Goal: Task Accomplishment & Management: Complete application form

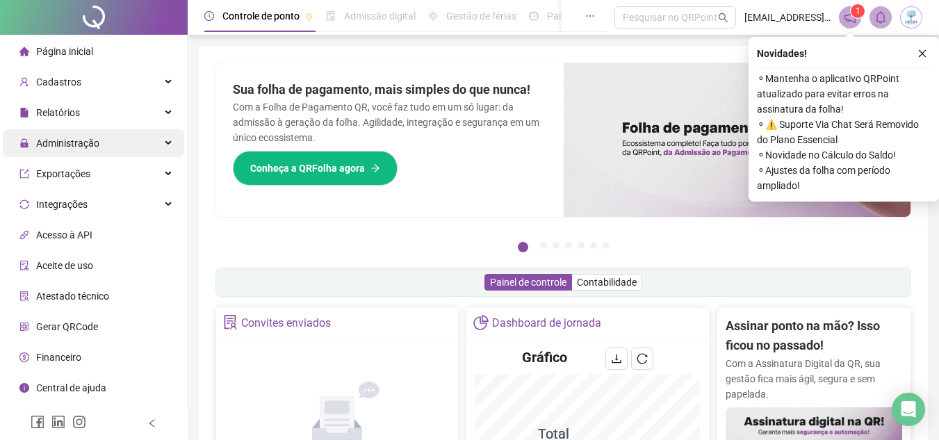
click at [111, 142] on div "Administração" at bounding box center [93, 143] width 181 height 28
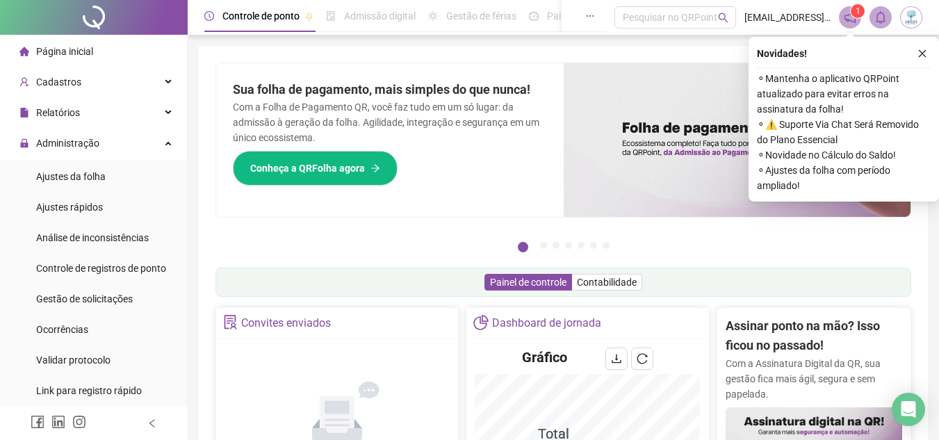
click at [103, 177] on span "Ajustes da folha" at bounding box center [71, 176] width 70 height 11
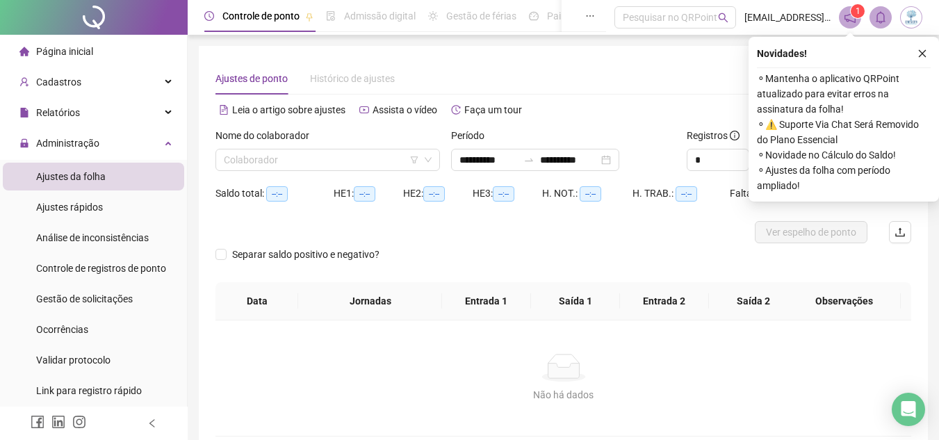
type input "**********"
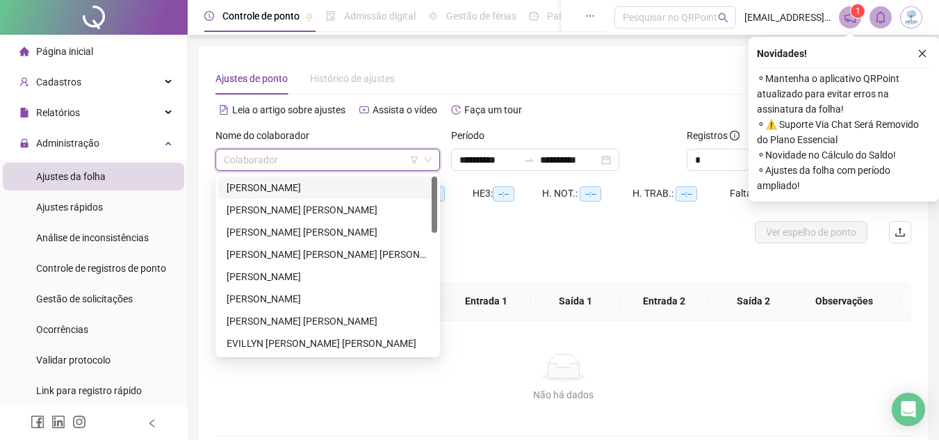
click at [295, 163] on input "search" at bounding box center [321, 159] width 195 height 21
click at [291, 186] on div "[PERSON_NAME]" at bounding box center [328, 187] width 202 height 15
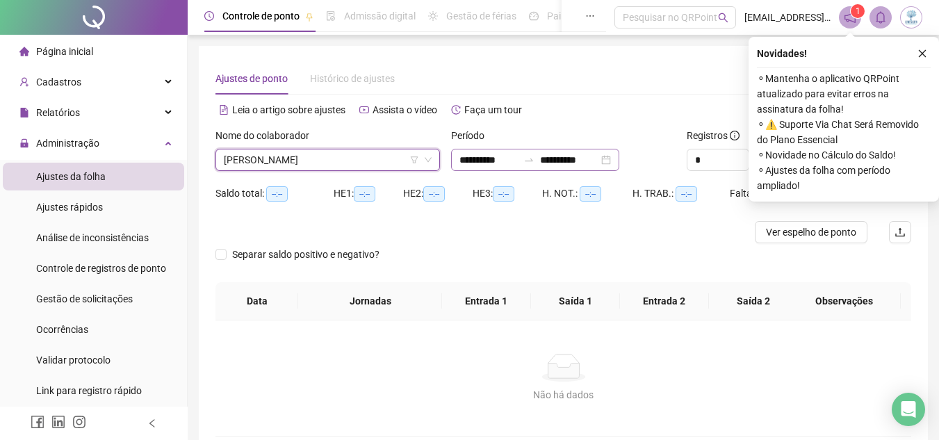
click at [619, 164] on div "**********" at bounding box center [535, 160] width 168 height 22
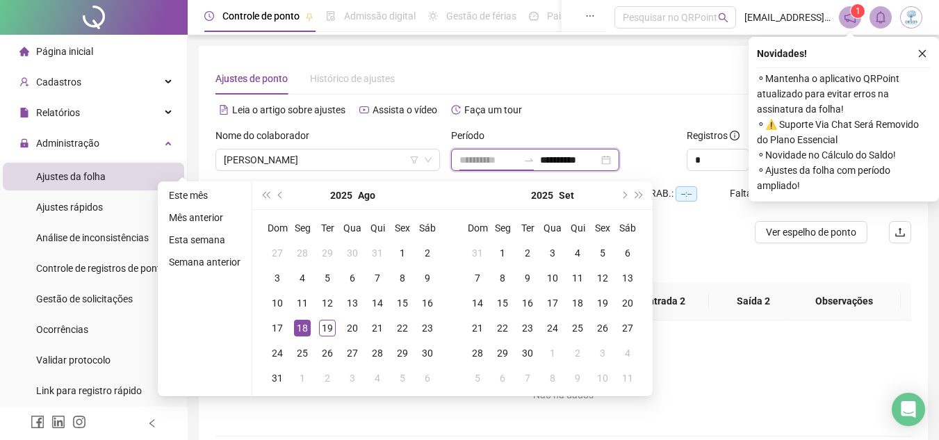
type input "**********"
click at [309, 331] on div "18" at bounding box center [302, 328] width 17 height 17
type input "**********"
click at [321, 331] on div "19" at bounding box center [327, 328] width 17 height 17
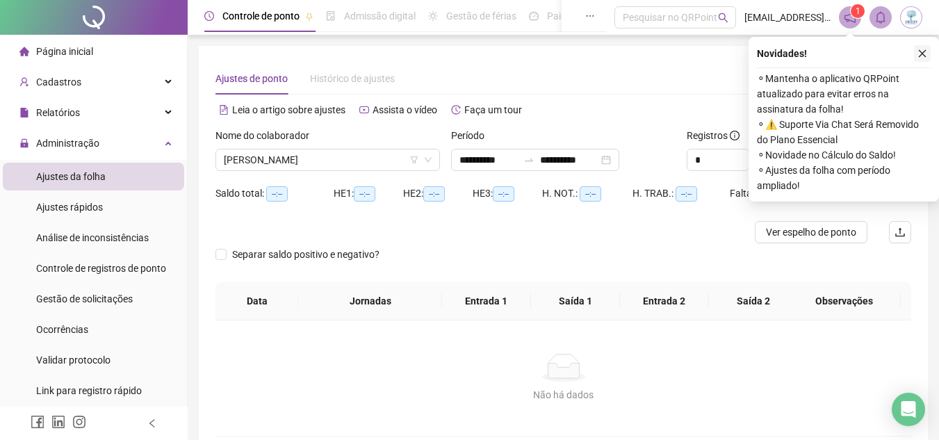
click at [924, 51] on icon "close" at bounding box center [923, 54] width 10 height 10
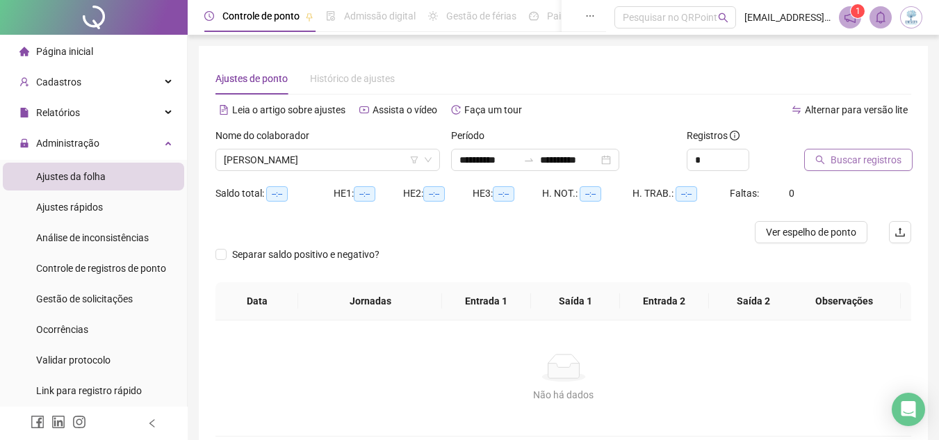
click at [869, 163] on span "Buscar registros" at bounding box center [866, 159] width 71 height 15
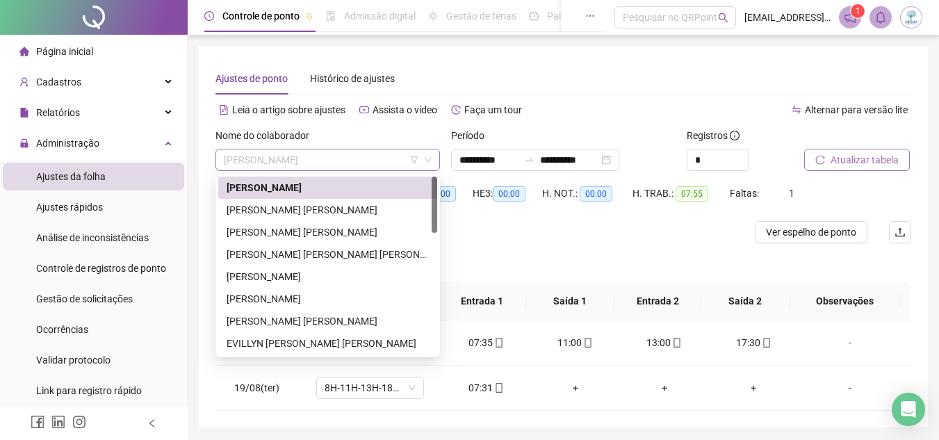
click at [365, 161] on span "[PERSON_NAME]" at bounding box center [328, 159] width 208 height 21
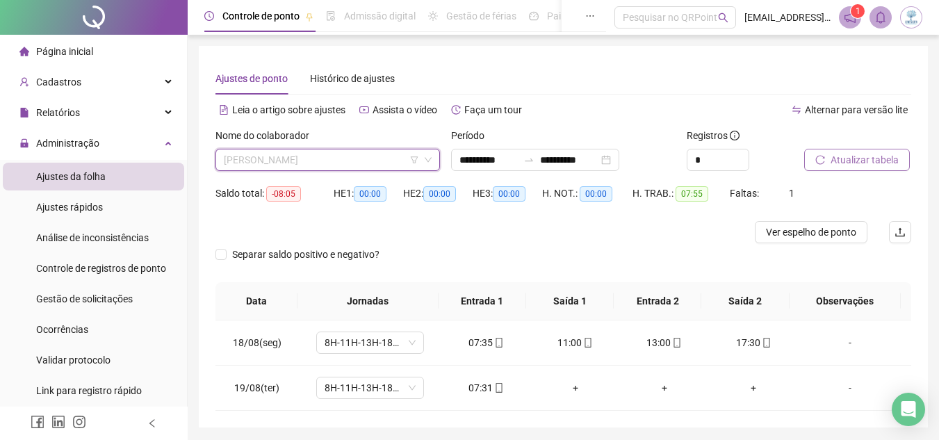
click at [357, 153] on span "[PERSON_NAME]" at bounding box center [328, 159] width 208 height 21
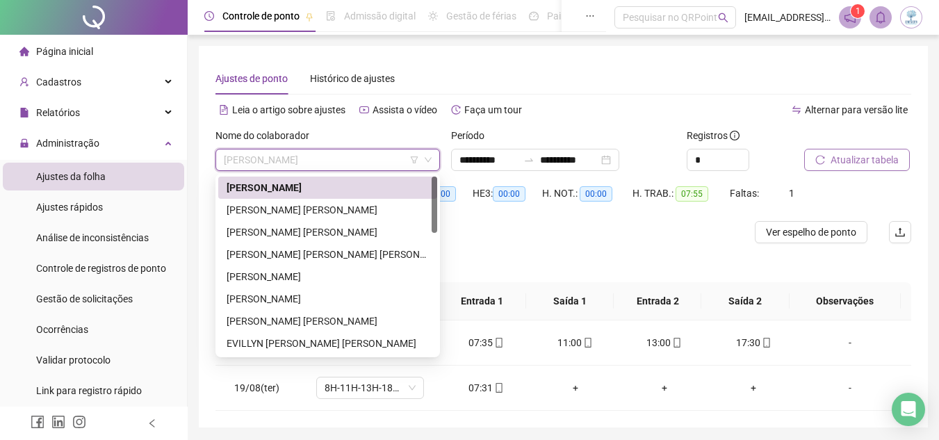
click at [320, 151] on span "[PERSON_NAME]" at bounding box center [328, 159] width 208 height 21
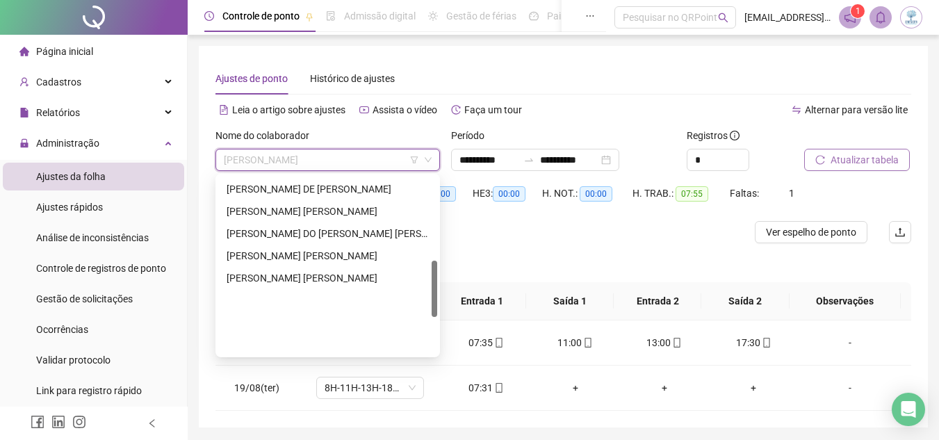
scroll to position [378, 0]
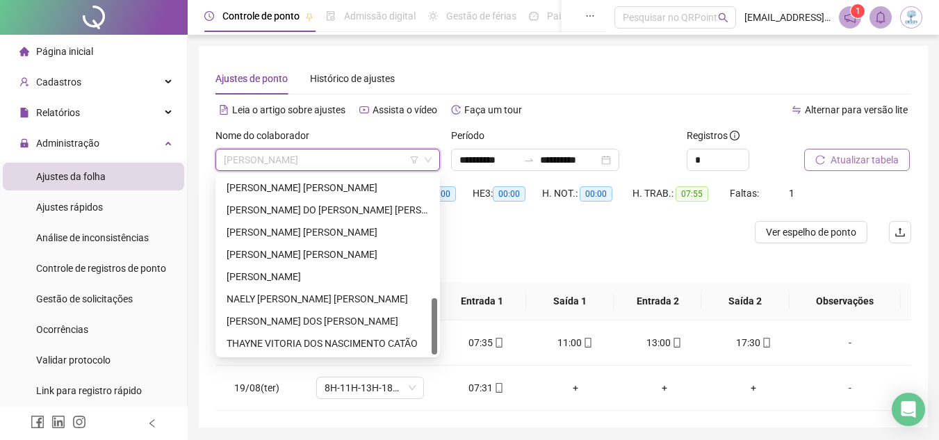
drag, startPoint x: 434, startPoint y: 210, endPoint x: 430, endPoint y: 351, distance: 141.2
click at [430, 351] on div "[PERSON_NAME] DE [PERSON_NAME] [PERSON_NAME] DE [PERSON_NAME] DO [PERSON_NAME] …" at bounding box center [327, 266] width 219 height 178
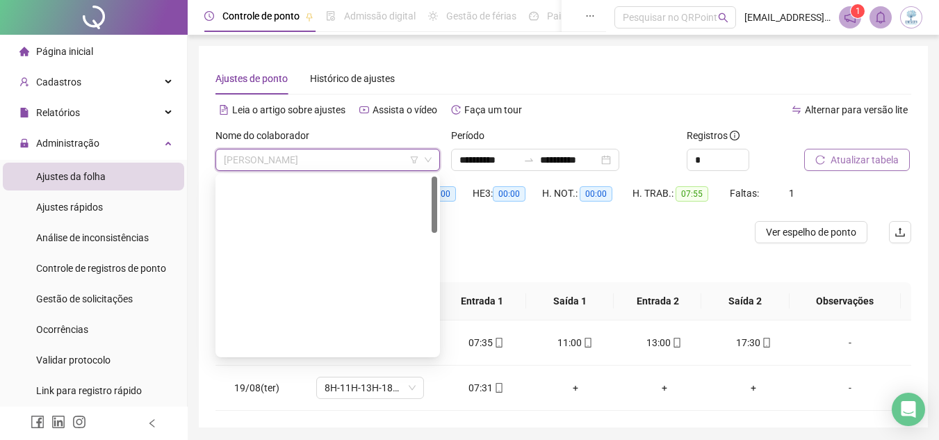
scroll to position [0, 0]
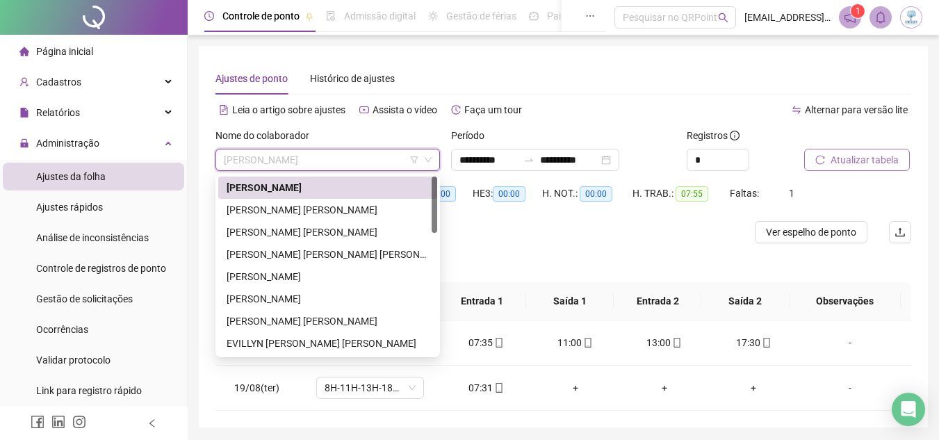
click at [368, 161] on span "[PERSON_NAME]" at bounding box center [328, 159] width 208 height 21
click at [354, 252] on div "[PERSON_NAME] [PERSON_NAME] [PERSON_NAME]" at bounding box center [328, 254] width 202 height 15
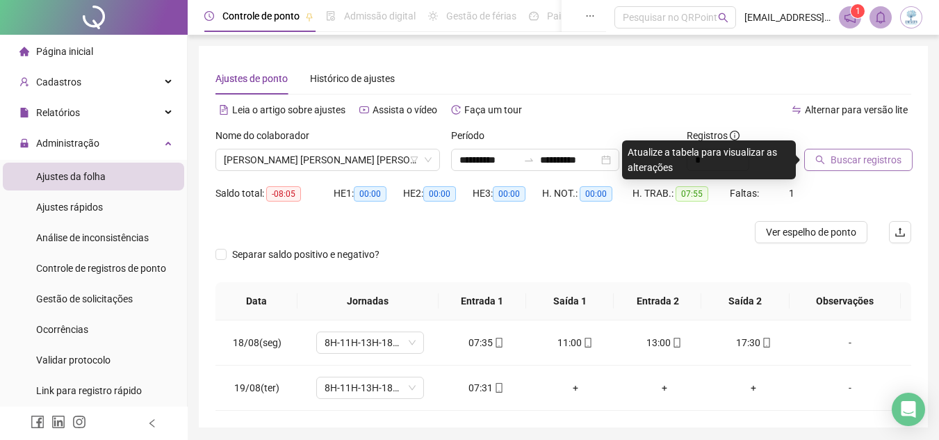
click at [841, 166] on span "Buscar registros" at bounding box center [866, 159] width 71 height 15
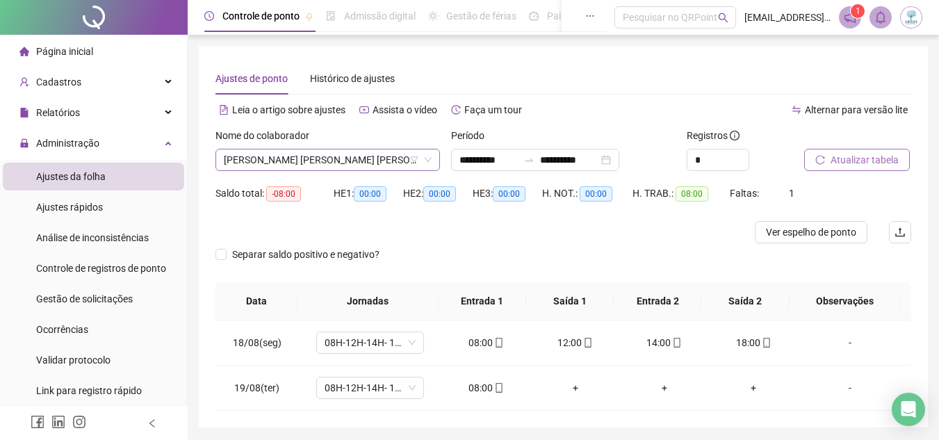
click at [381, 160] on span "[PERSON_NAME] [PERSON_NAME] [PERSON_NAME]" at bounding box center [328, 159] width 208 height 21
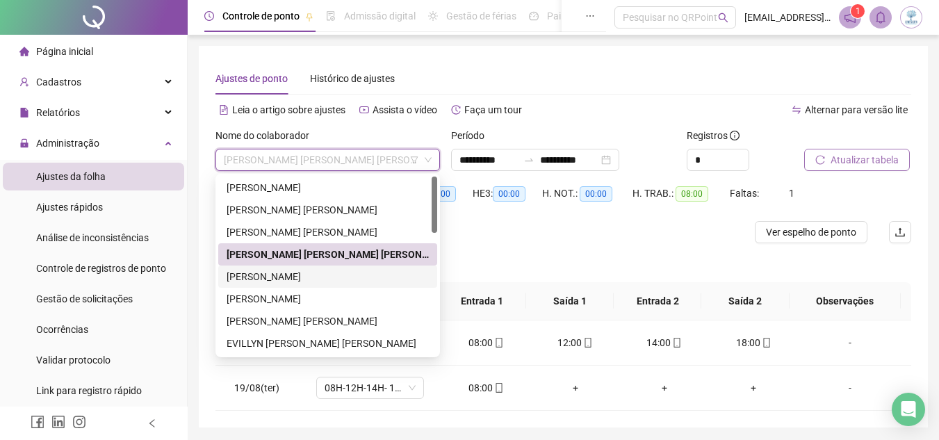
click at [365, 283] on div "[PERSON_NAME]" at bounding box center [328, 276] width 202 height 15
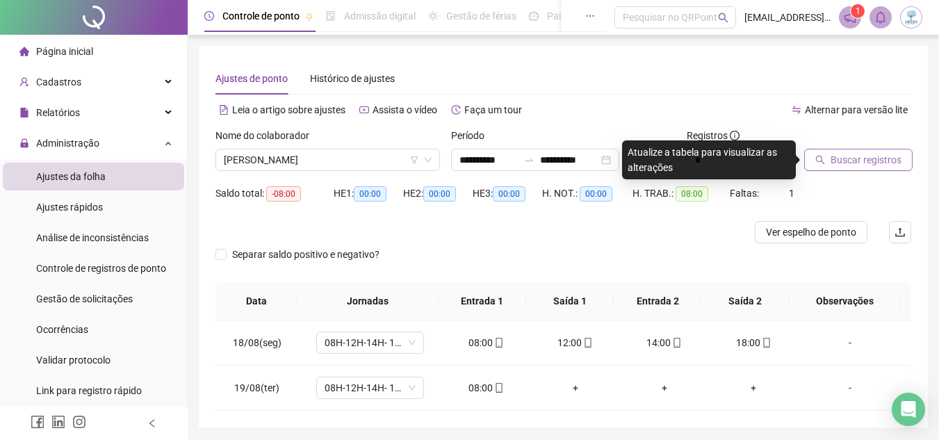
click at [849, 163] on span "Buscar registros" at bounding box center [866, 159] width 71 height 15
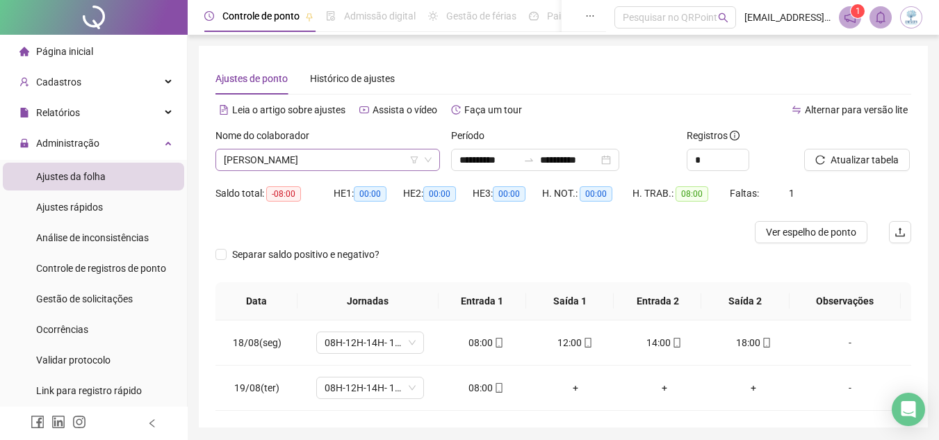
click at [309, 159] on span "[PERSON_NAME]" at bounding box center [328, 159] width 208 height 21
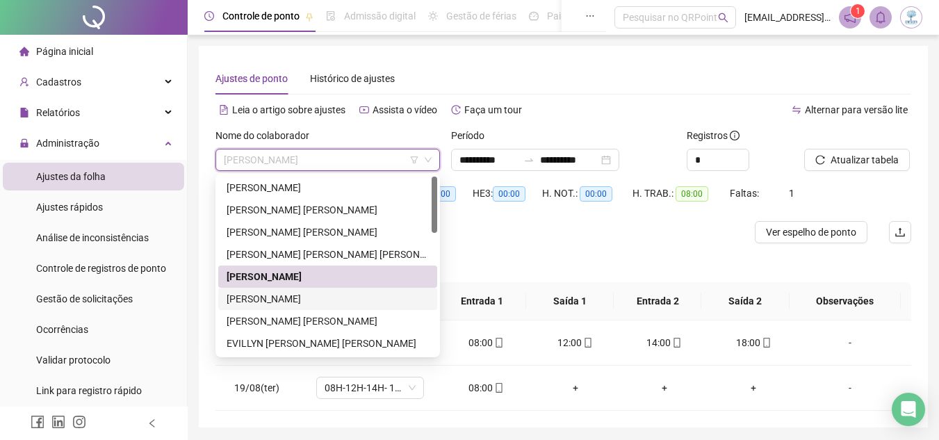
click at [366, 303] on div "[PERSON_NAME]" at bounding box center [328, 298] width 202 height 15
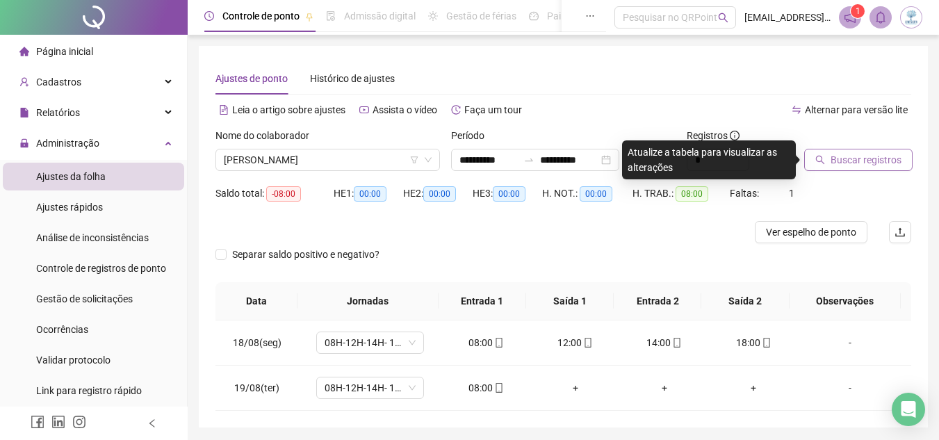
click at [855, 159] on span "Buscar registros" at bounding box center [866, 159] width 71 height 15
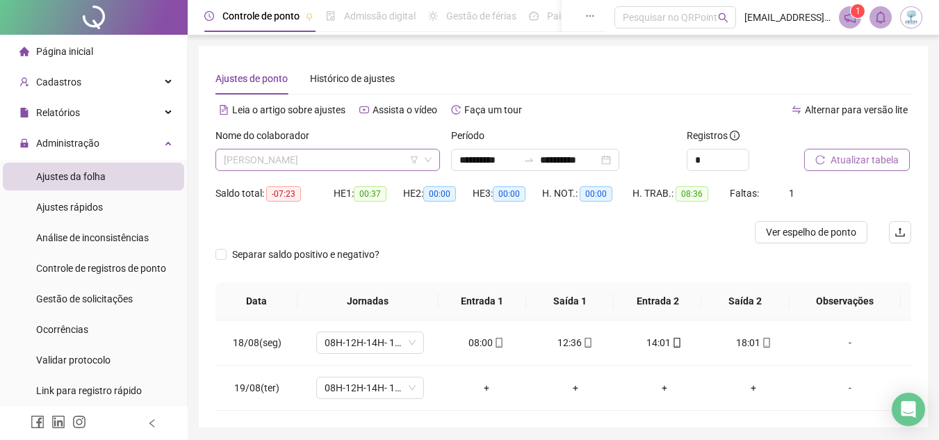
click at [350, 163] on span "[PERSON_NAME]" at bounding box center [328, 159] width 208 height 21
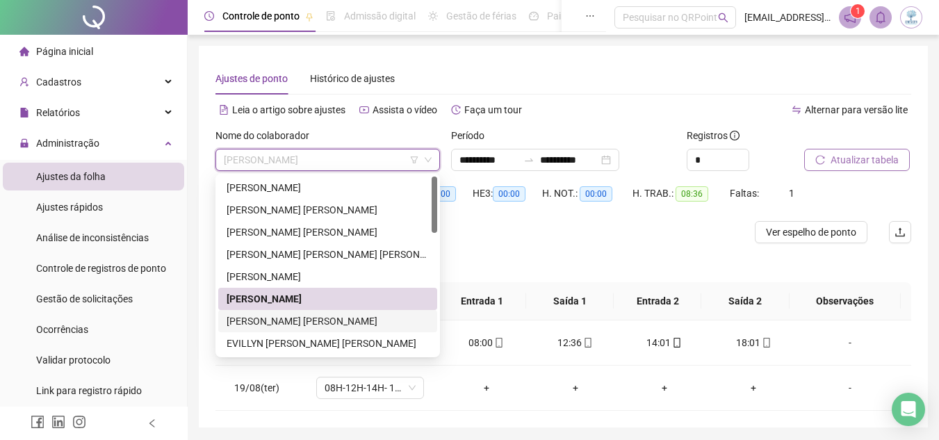
click at [360, 319] on div "[PERSON_NAME] [PERSON_NAME]" at bounding box center [328, 320] width 202 height 15
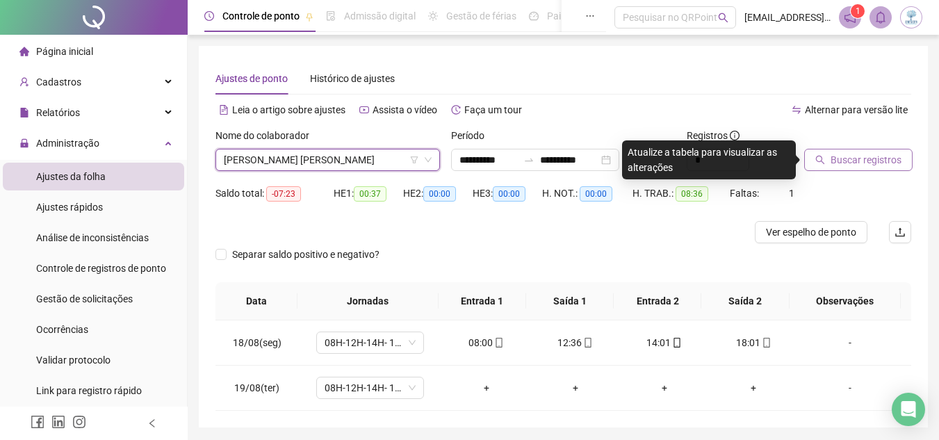
click at [843, 161] on span "Buscar registros" at bounding box center [866, 159] width 71 height 15
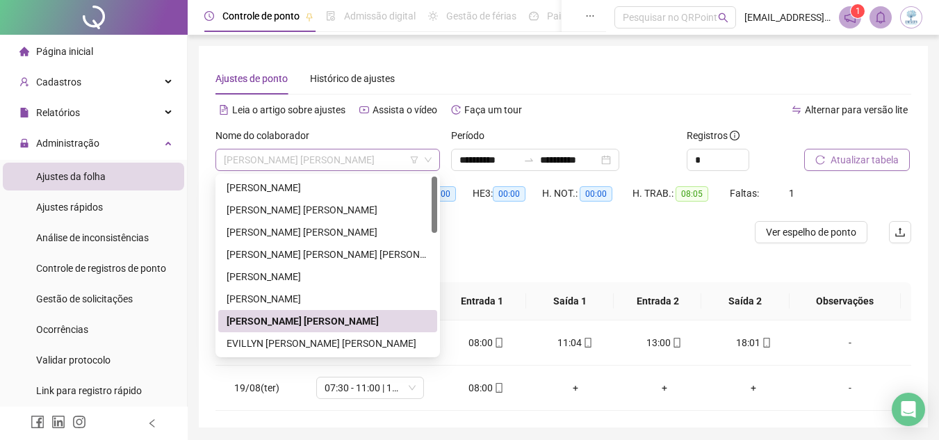
click at [326, 156] on span "[PERSON_NAME] [PERSON_NAME]" at bounding box center [328, 159] width 208 height 21
click at [341, 336] on div "EVILLYN [PERSON_NAME] [PERSON_NAME]" at bounding box center [328, 343] width 202 height 15
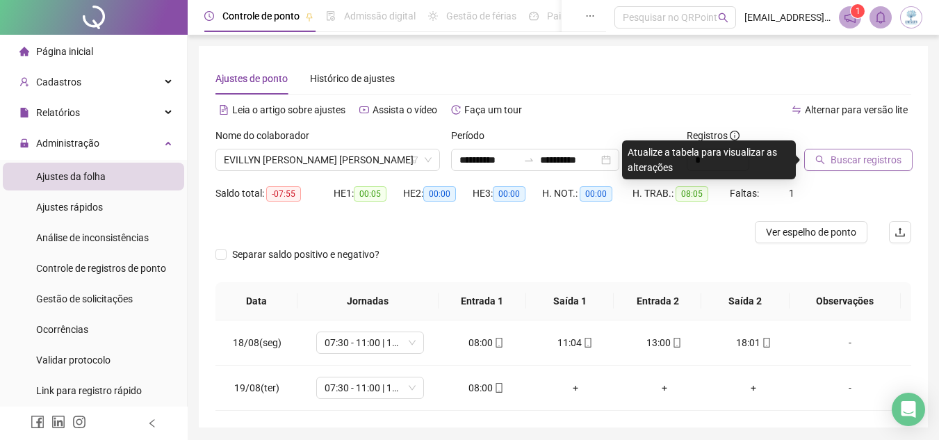
click at [837, 166] on span "Buscar registros" at bounding box center [866, 159] width 71 height 15
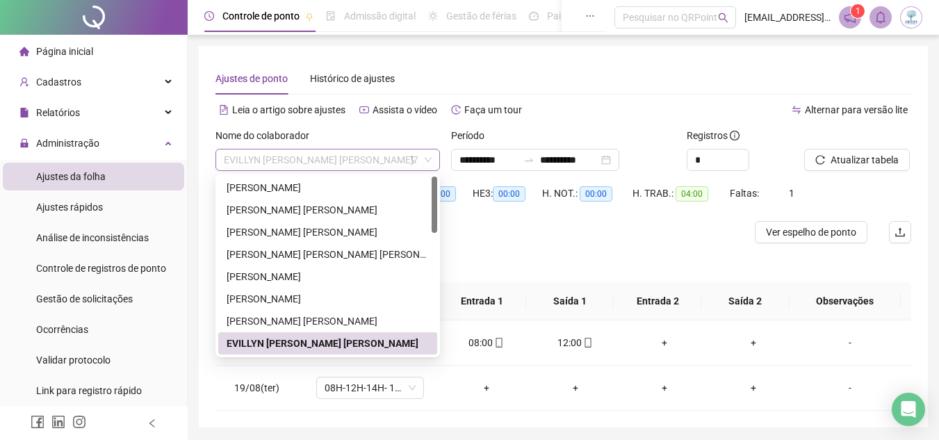
click at [367, 164] on span "EVILLYN [PERSON_NAME] [PERSON_NAME]" at bounding box center [328, 159] width 208 height 21
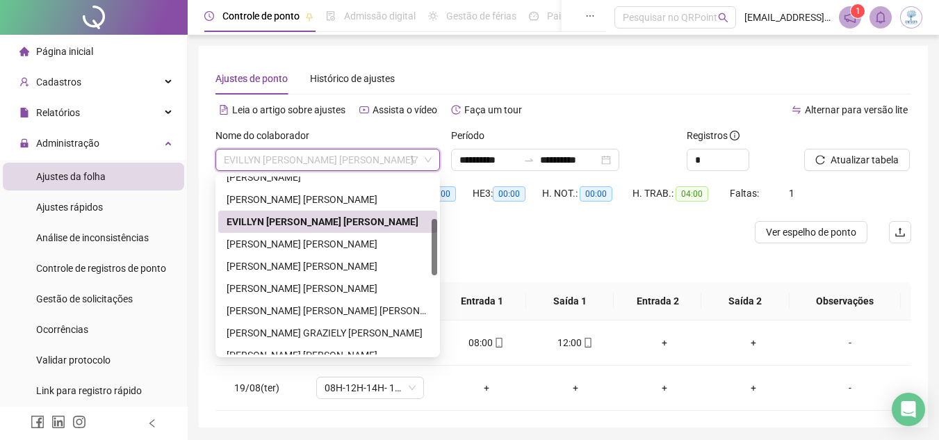
scroll to position [149, 0]
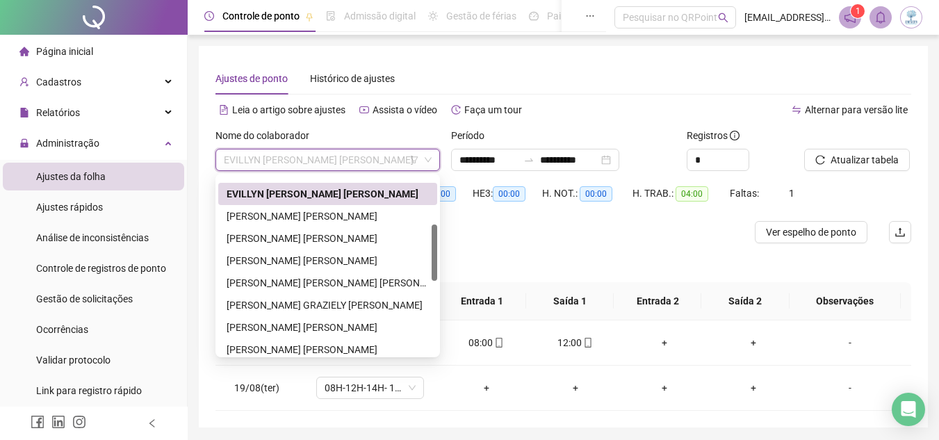
drag, startPoint x: 433, startPoint y: 220, endPoint x: 433, endPoint y: 268, distance: 48.0
click at [433, 268] on div at bounding box center [435, 253] width 6 height 56
click at [393, 207] on div "[PERSON_NAME] [PERSON_NAME]" at bounding box center [327, 216] width 219 height 22
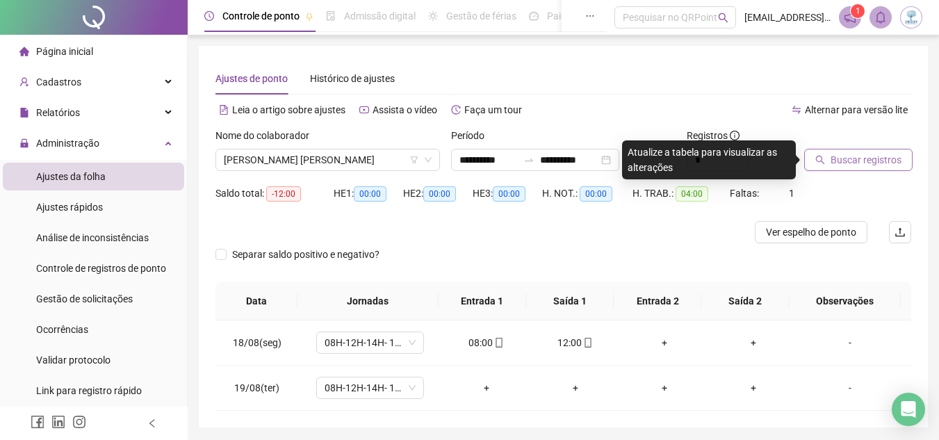
click at [861, 170] on button "Buscar registros" at bounding box center [858, 160] width 108 height 22
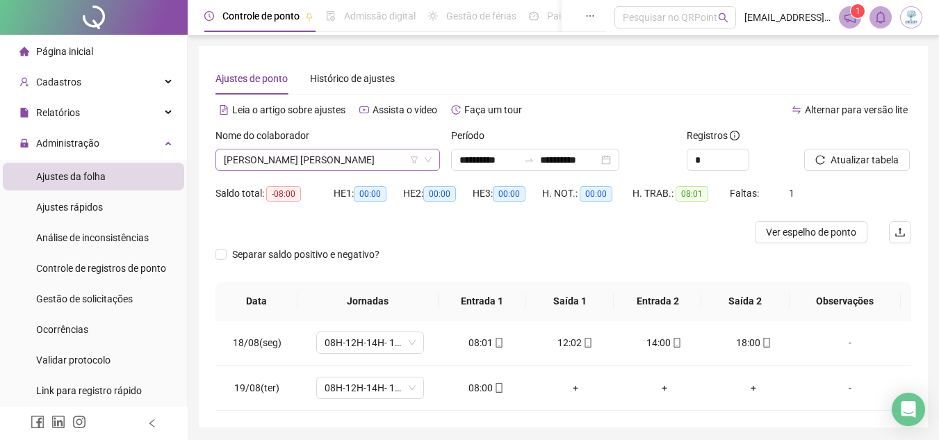
click at [333, 157] on span "[PERSON_NAME] [PERSON_NAME]" at bounding box center [328, 159] width 208 height 21
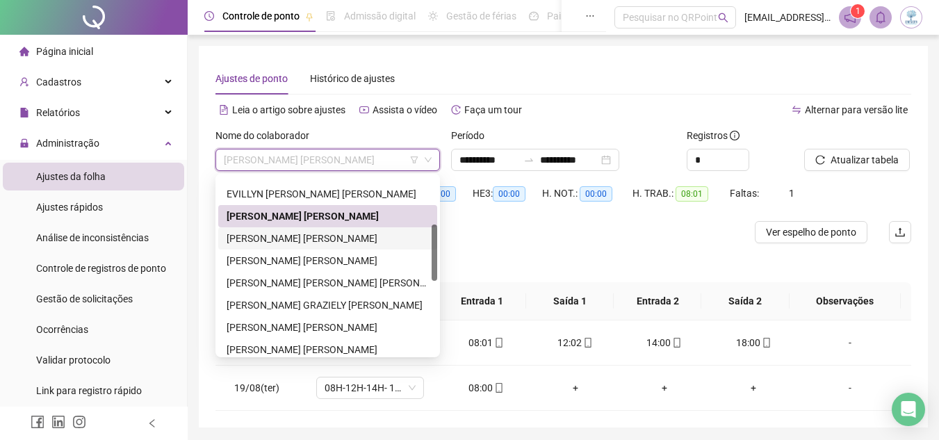
click at [325, 243] on div "[PERSON_NAME] [PERSON_NAME]" at bounding box center [328, 238] width 202 height 15
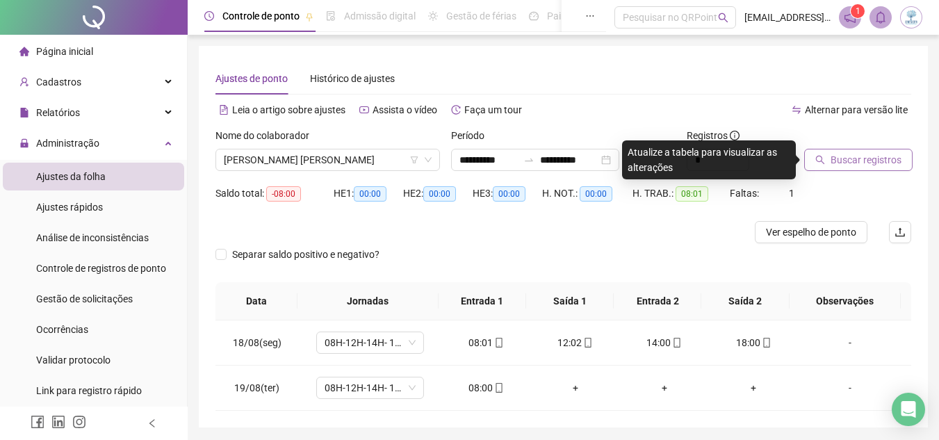
click at [847, 154] on span "Buscar registros" at bounding box center [866, 159] width 71 height 15
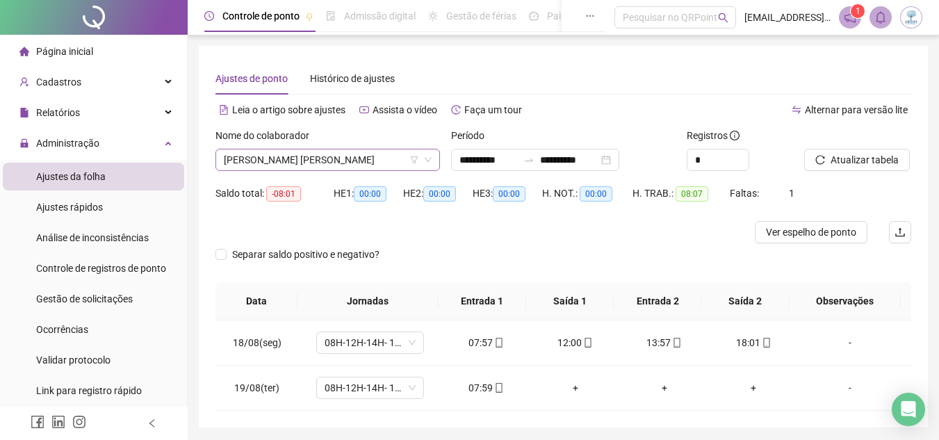
click at [298, 164] on span "[PERSON_NAME] [PERSON_NAME]" at bounding box center [328, 159] width 208 height 21
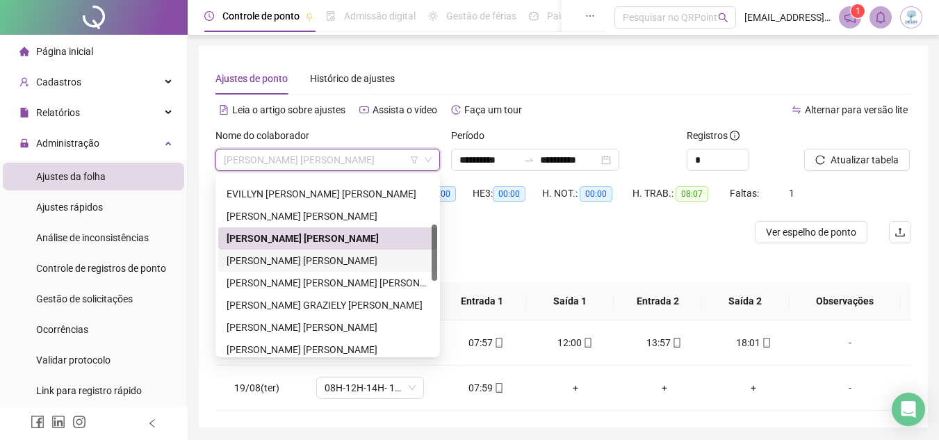
click at [320, 270] on div "[PERSON_NAME] [PERSON_NAME]" at bounding box center [327, 261] width 219 height 22
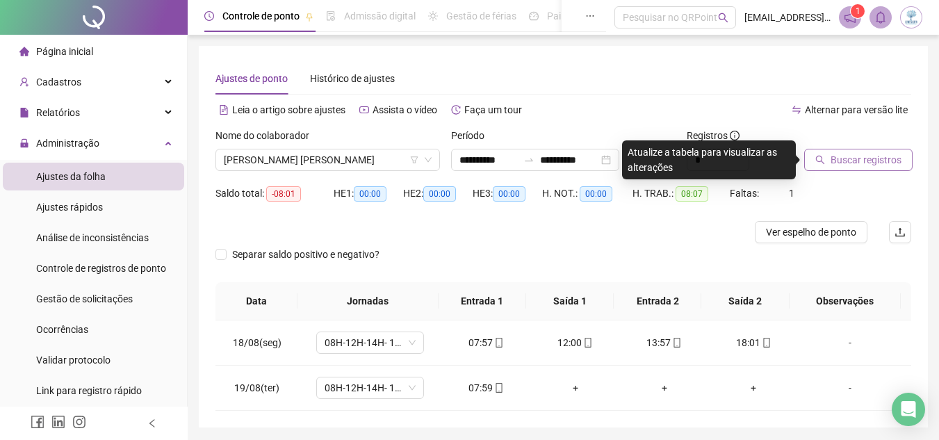
click at [854, 154] on span "Buscar registros" at bounding box center [866, 159] width 71 height 15
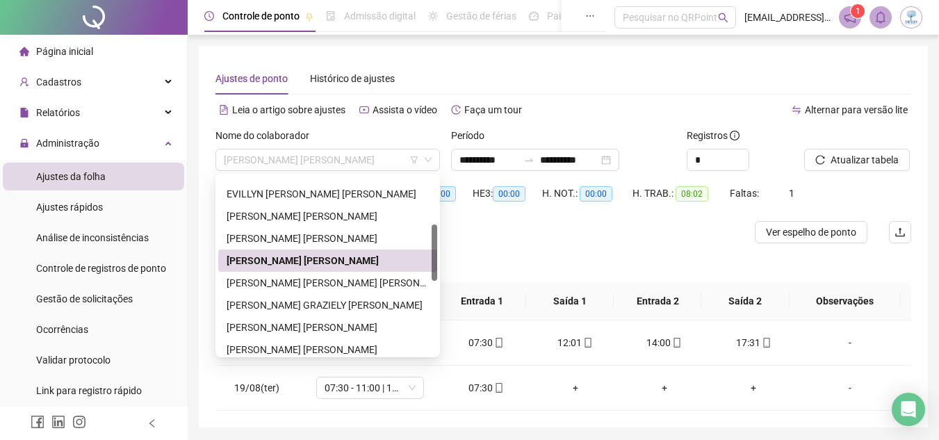
click at [330, 165] on span "[PERSON_NAME] [PERSON_NAME]" at bounding box center [328, 159] width 208 height 21
click at [325, 286] on div "[PERSON_NAME] [PERSON_NAME] [PERSON_NAME]" at bounding box center [328, 282] width 202 height 15
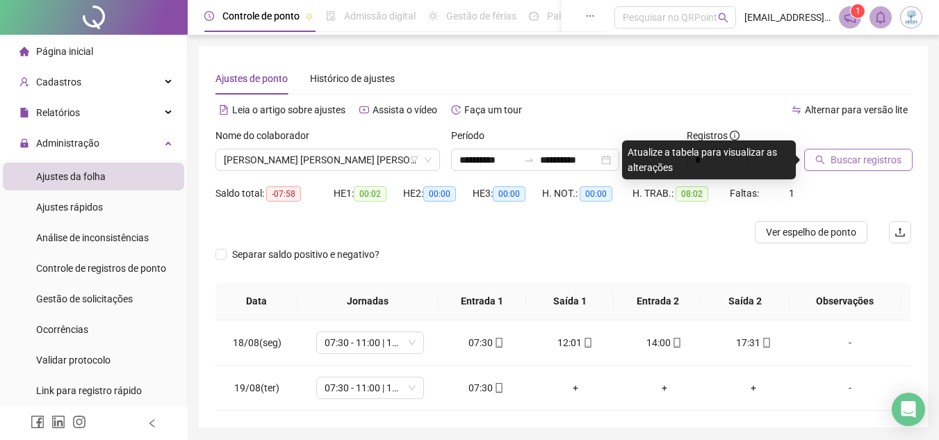
click at [836, 170] on button "Buscar registros" at bounding box center [858, 160] width 108 height 22
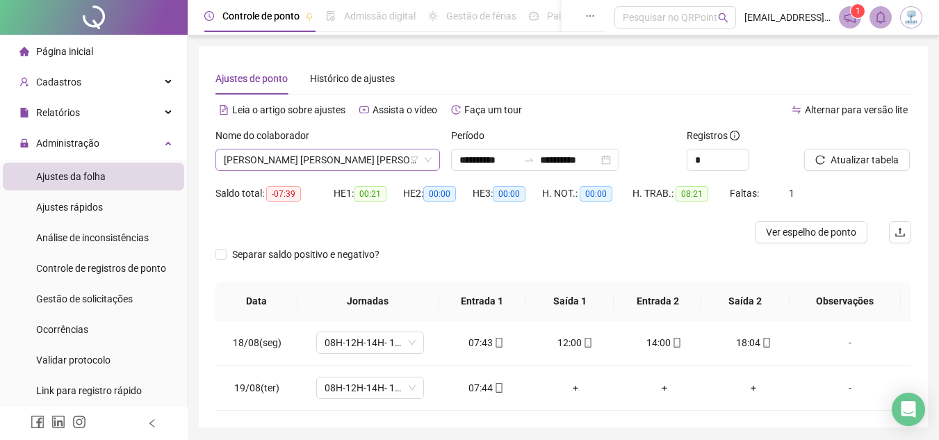
click at [352, 164] on span "[PERSON_NAME] [PERSON_NAME] [PERSON_NAME]" at bounding box center [328, 159] width 208 height 21
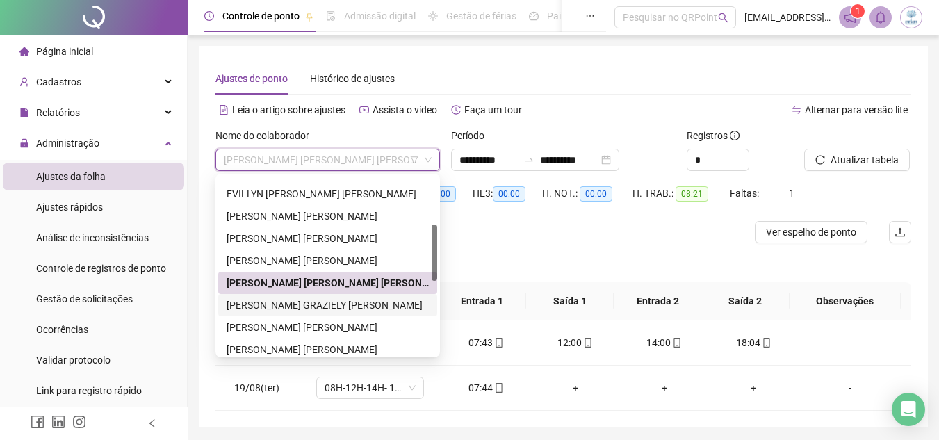
click at [347, 300] on div "[PERSON_NAME] GRAZIELY [PERSON_NAME]" at bounding box center [328, 304] width 202 height 15
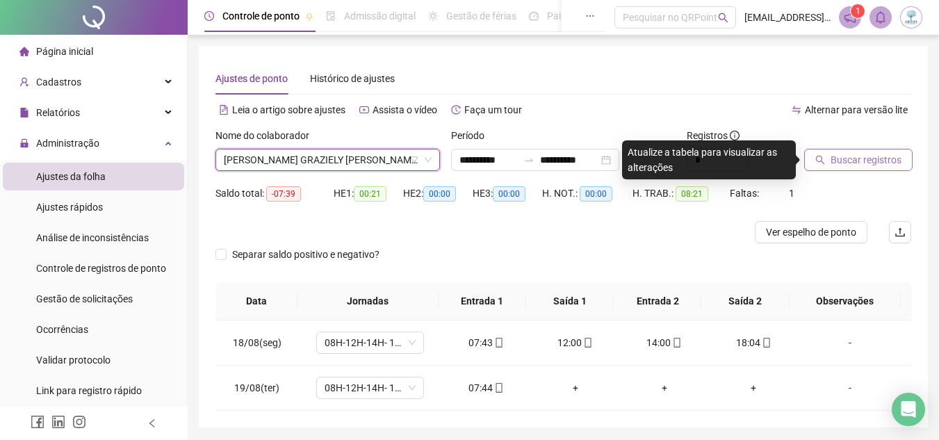
click at [867, 168] on button "Buscar registros" at bounding box center [858, 160] width 108 height 22
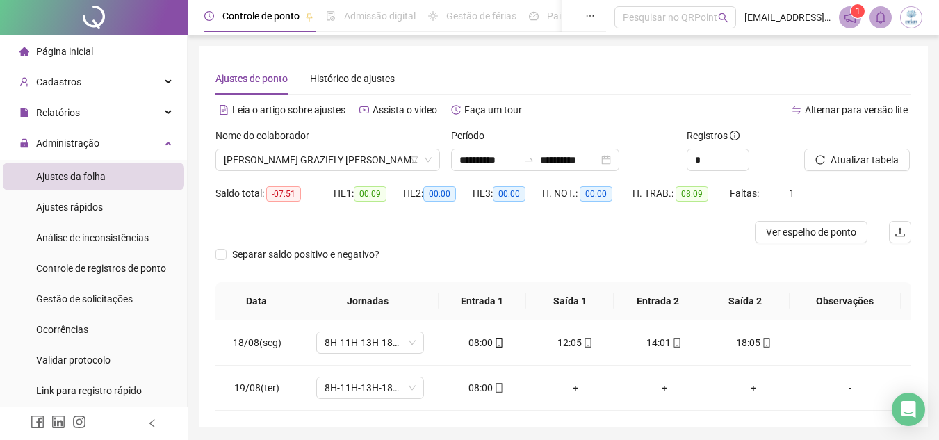
click at [325, 155] on span "[PERSON_NAME] GRAZIELY [PERSON_NAME]" at bounding box center [328, 159] width 208 height 21
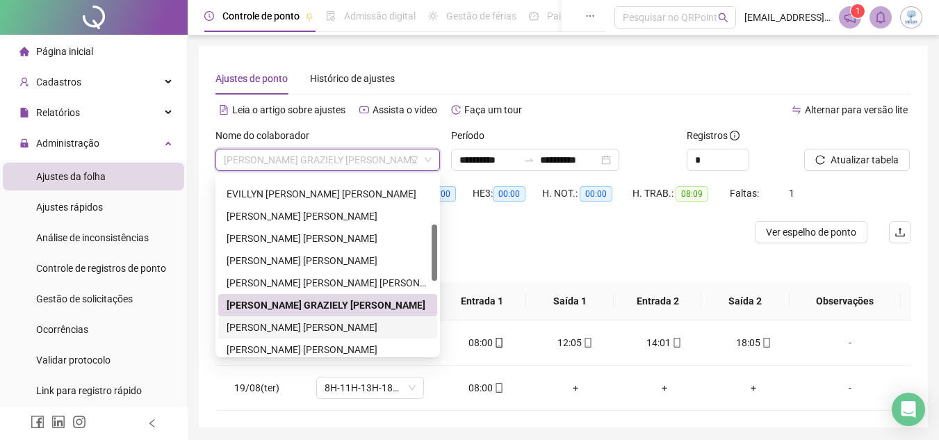
click at [319, 326] on div "[PERSON_NAME] [PERSON_NAME]" at bounding box center [328, 327] width 202 height 15
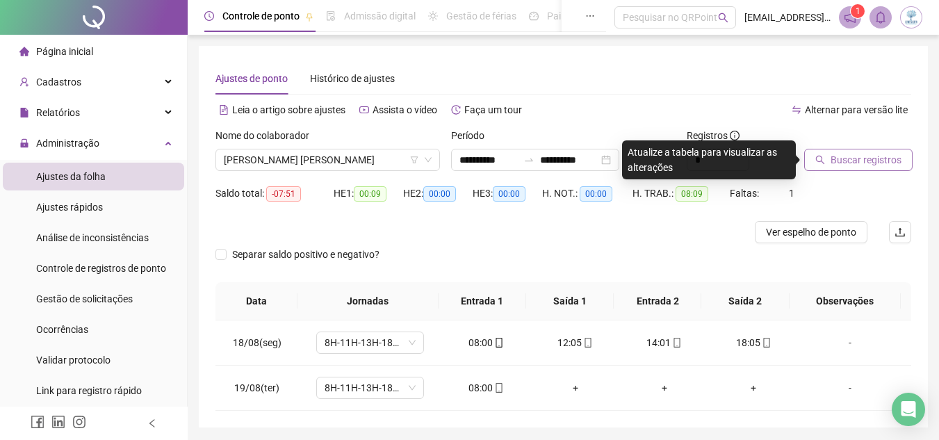
click at [844, 156] on span "Buscar registros" at bounding box center [866, 159] width 71 height 15
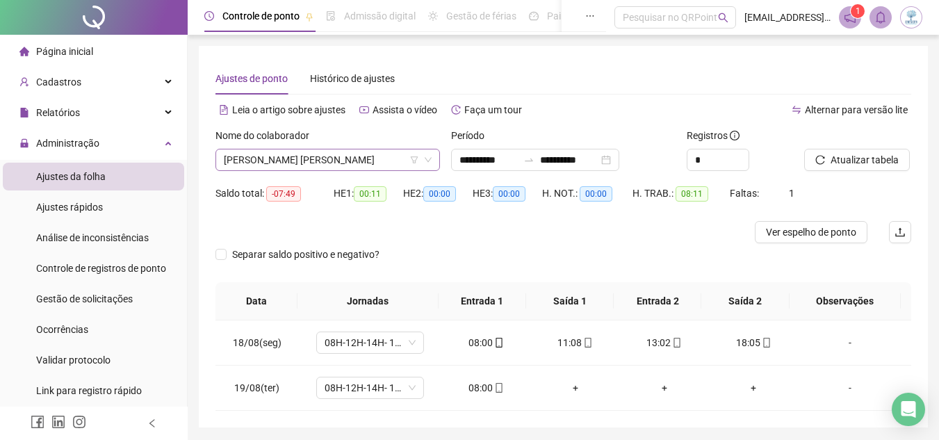
click at [304, 157] on span "[PERSON_NAME] [PERSON_NAME]" at bounding box center [328, 159] width 208 height 21
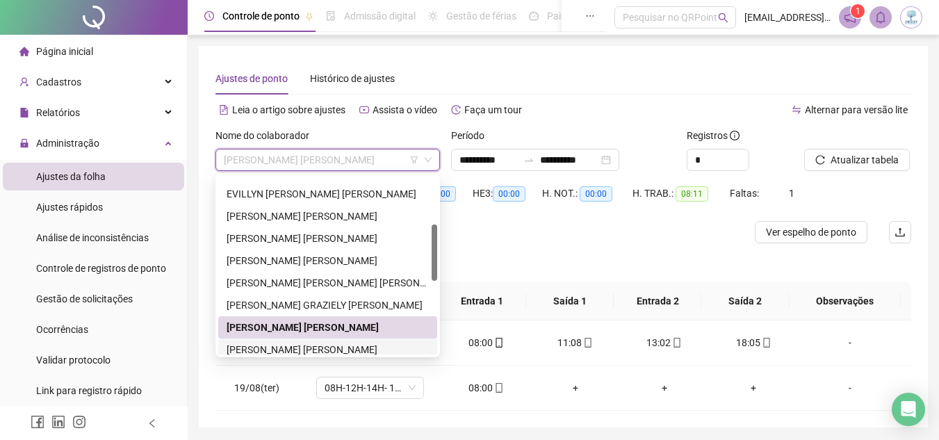
click at [330, 349] on div "[PERSON_NAME] [PERSON_NAME]" at bounding box center [328, 349] width 202 height 15
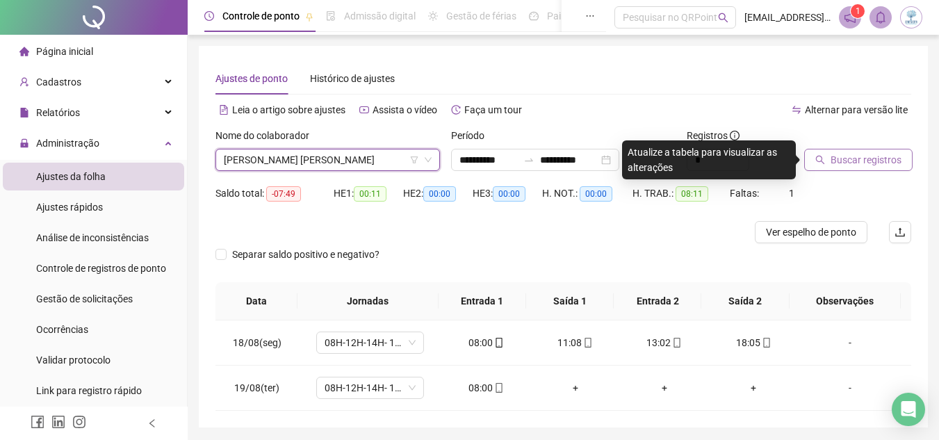
click at [870, 155] on span "Buscar registros" at bounding box center [866, 159] width 71 height 15
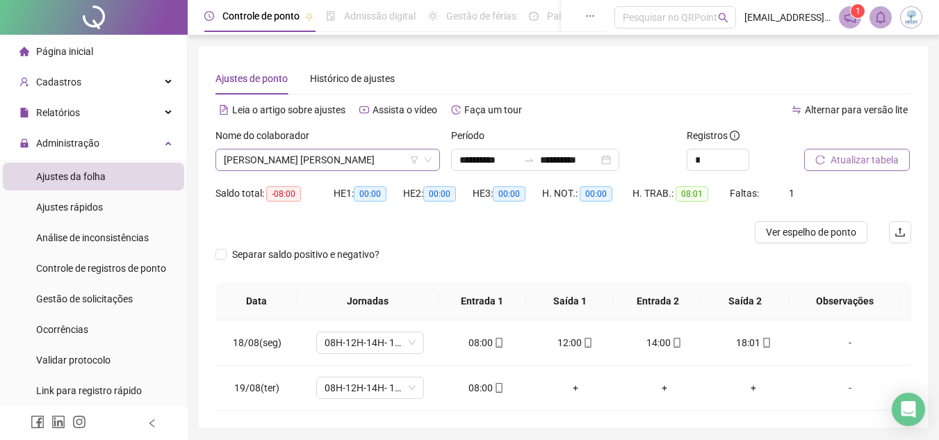
click at [312, 157] on span "[PERSON_NAME] [PERSON_NAME]" at bounding box center [328, 159] width 208 height 21
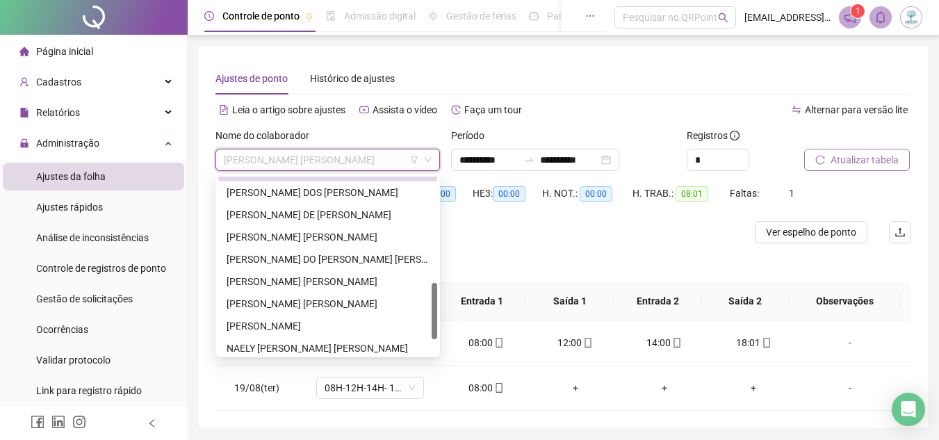
scroll to position [329, 0]
drag, startPoint x: 432, startPoint y: 265, endPoint x: 435, endPoint y: 320, distance: 55.7
click at [435, 320] on div at bounding box center [435, 311] width 6 height 56
click at [316, 188] on div "[PERSON_NAME] DOS [PERSON_NAME]" at bounding box center [328, 192] width 202 height 15
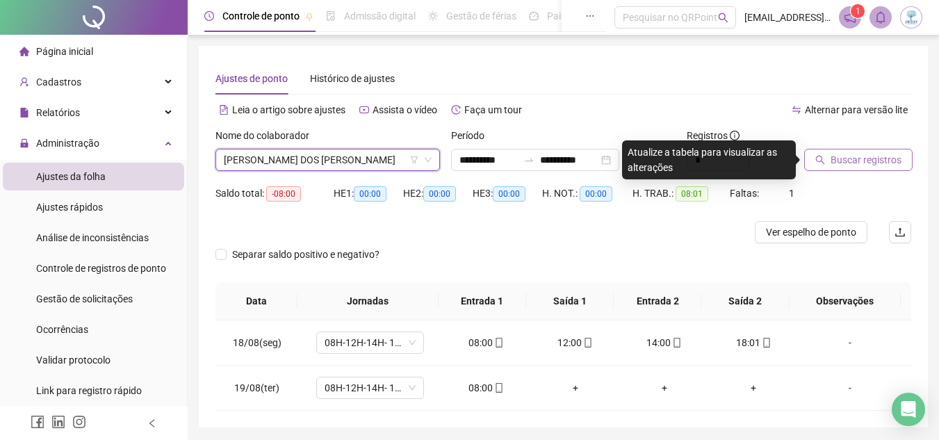
click at [879, 168] on button "Buscar registros" at bounding box center [858, 160] width 108 height 22
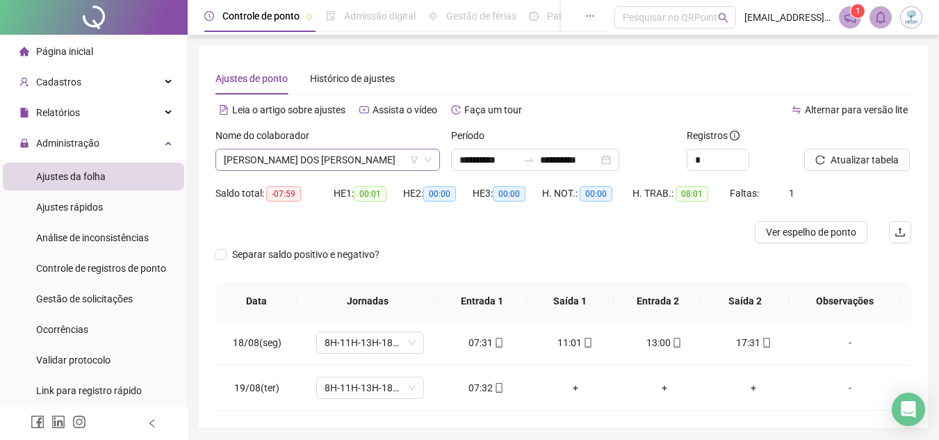
click at [359, 157] on span "[PERSON_NAME] DOS [PERSON_NAME]" at bounding box center [328, 159] width 208 height 21
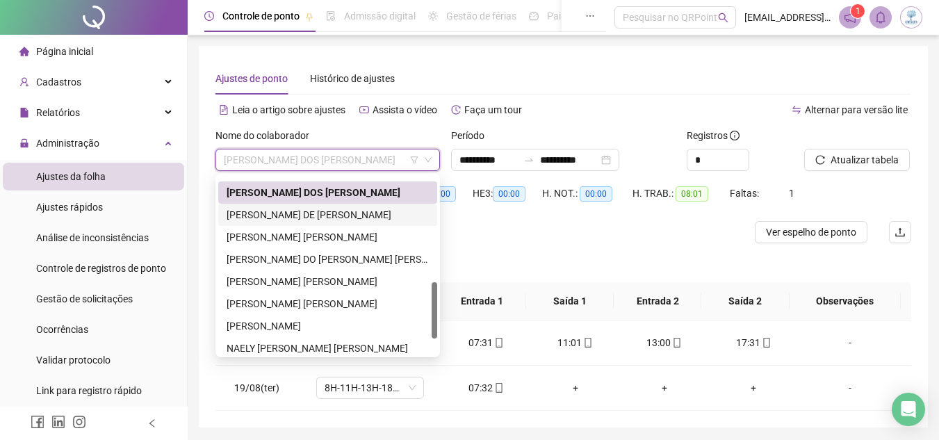
click at [349, 223] on div "[PERSON_NAME] DE [PERSON_NAME]" at bounding box center [327, 215] width 219 height 22
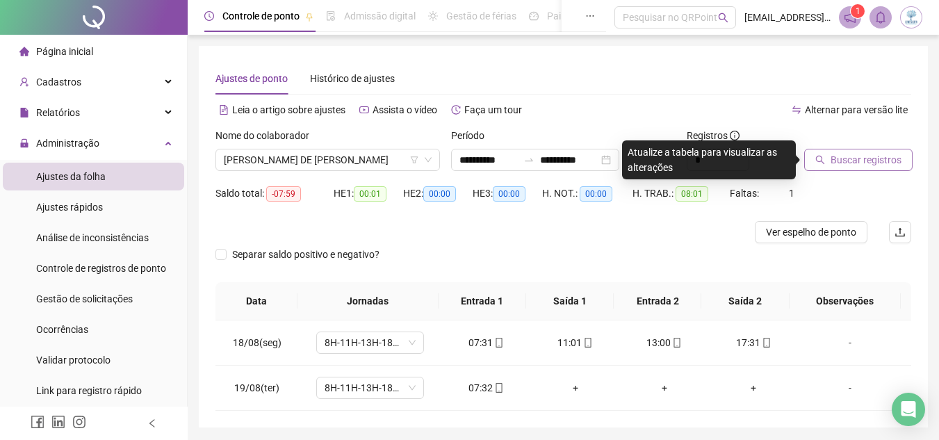
click at [895, 156] on span "Buscar registros" at bounding box center [866, 159] width 71 height 15
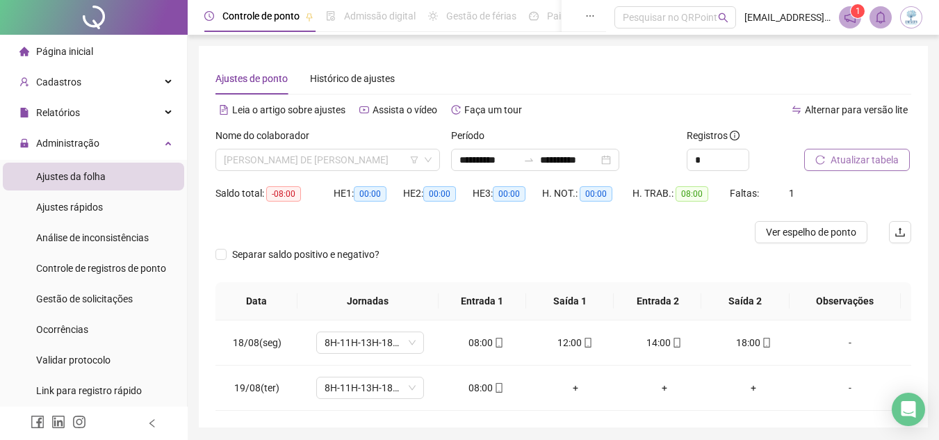
click at [319, 157] on span "[PERSON_NAME] DE [PERSON_NAME]" at bounding box center [328, 159] width 208 height 21
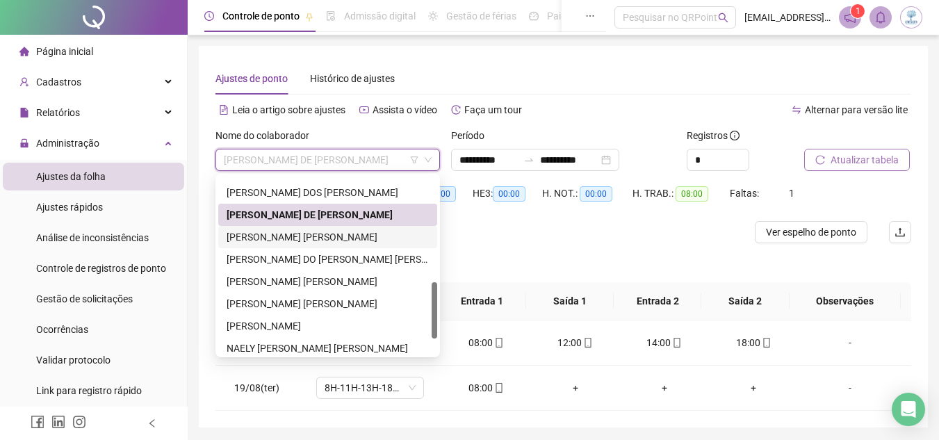
click at [315, 231] on div "[PERSON_NAME] [PERSON_NAME]" at bounding box center [328, 236] width 202 height 15
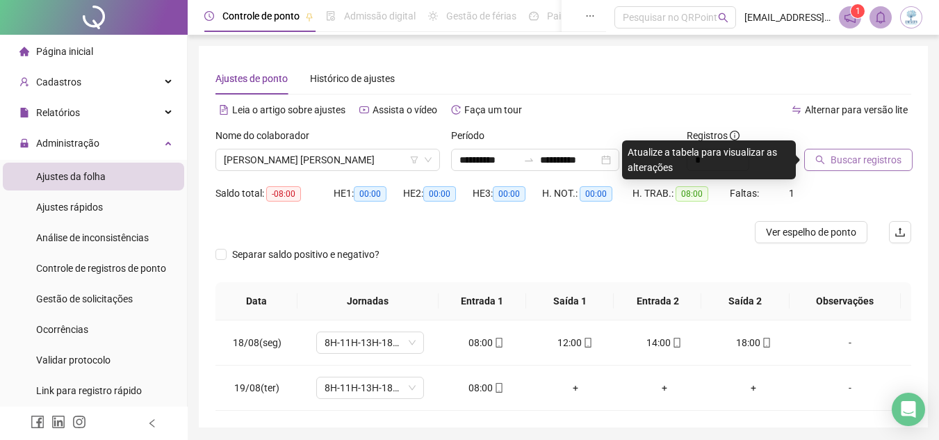
click at [851, 165] on span "Buscar registros" at bounding box center [866, 159] width 71 height 15
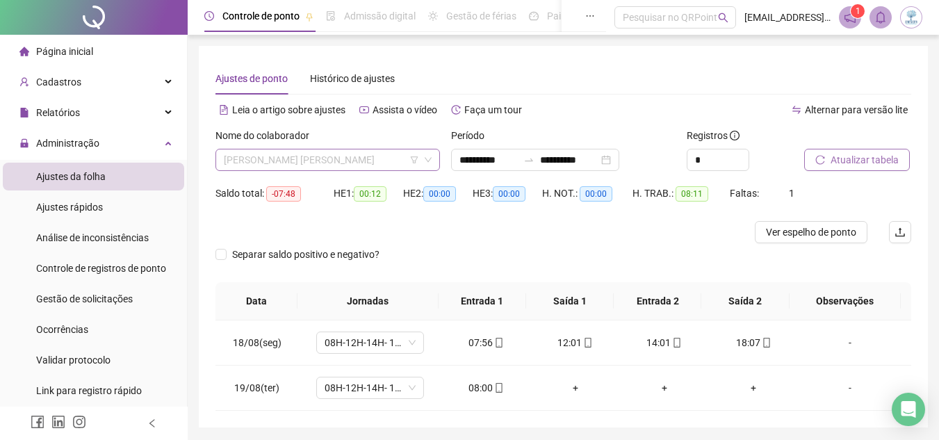
click at [345, 154] on span "[PERSON_NAME] [PERSON_NAME]" at bounding box center [328, 159] width 208 height 21
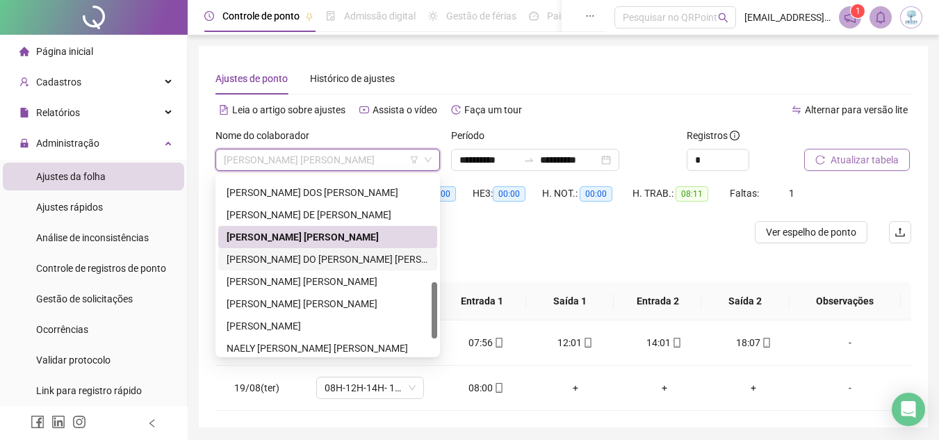
click at [330, 260] on div "[PERSON_NAME] DO [PERSON_NAME] [PERSON_NAME]" at bounding box center [328, 259] width 202 height 15
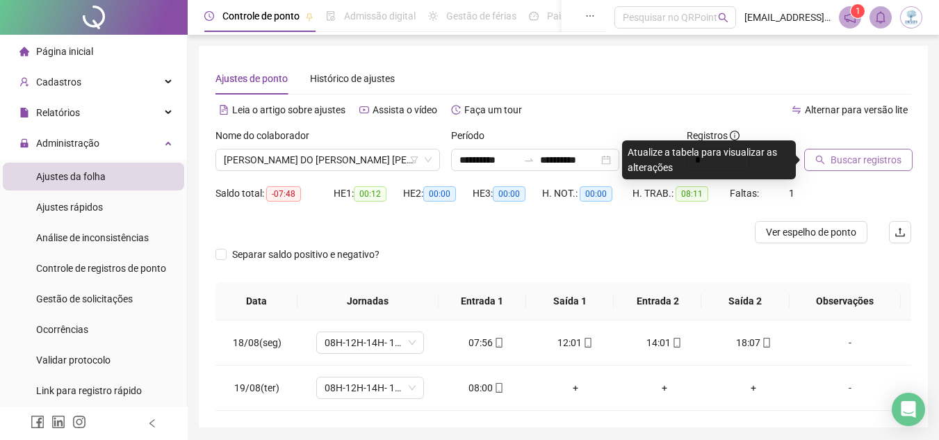
click at [876, 161] on span "Buscar registros" at bounding box center [866, 159] width 71 height 15
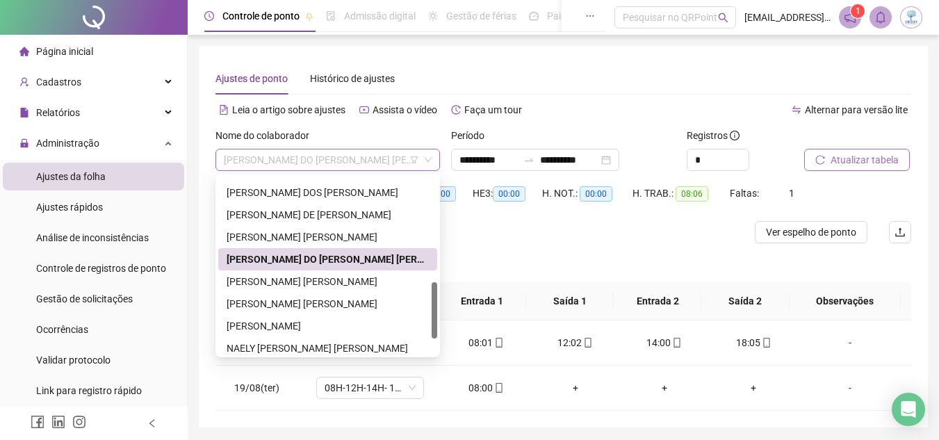
click at [303, 164] on span "[PERSON_NAME] DO [PERSON_NAME] [PERSON_NAME]" at bounding box center [328, 159] width 208 height 21
click at [323, 287] on div "[PERSON_NAME] [PERSON_NAME]" at bounding box center [328, 281] width 202 height 15
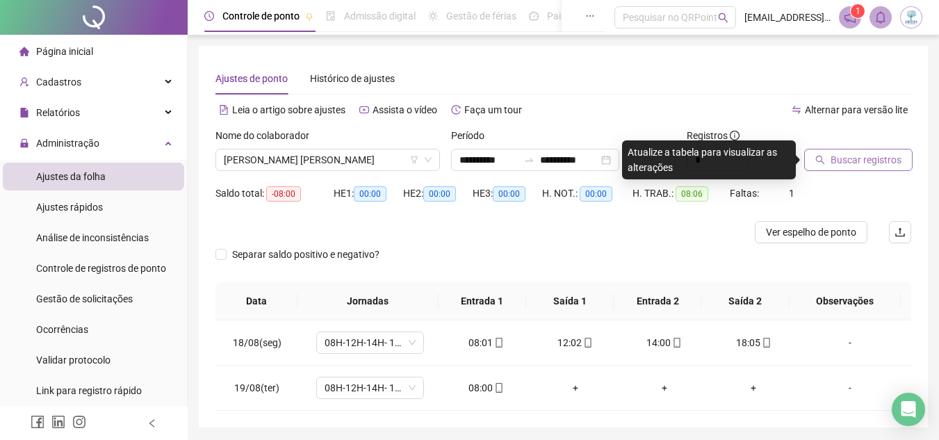
click at [854, 154] on span "Buscar registros" at bounding box center [866, 159] width 71 height 15
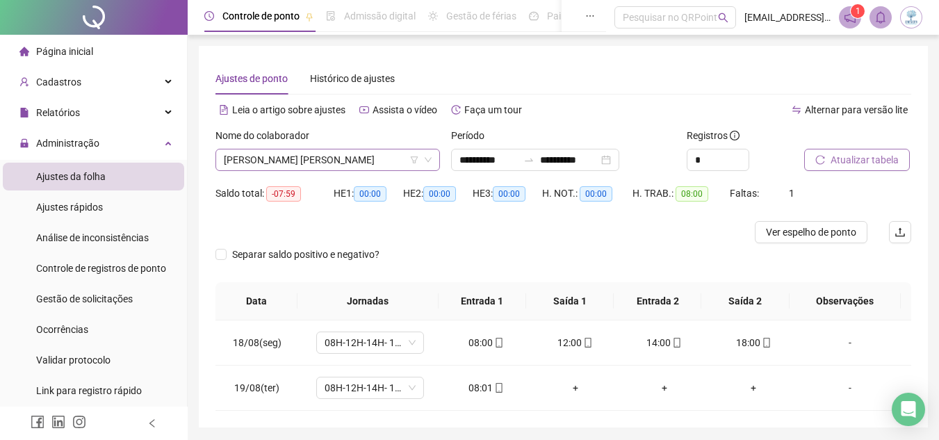
click at [323, 160] on span "[PERSON_NAME] [PERSON_NAME]" at bounding box center [328, 159] width 208 height 21
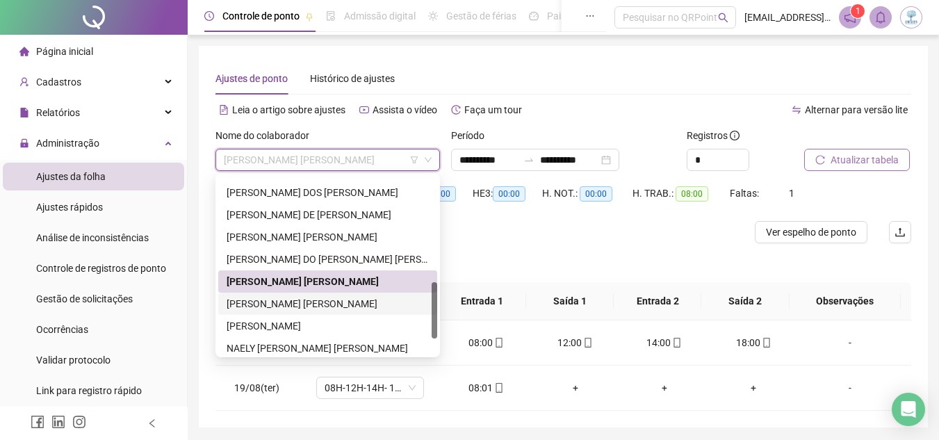
click at [354, 308] on div "[PERSON_NAME] [PERSON_NAME]" at bounding box center [328, 303] width 202 height 15
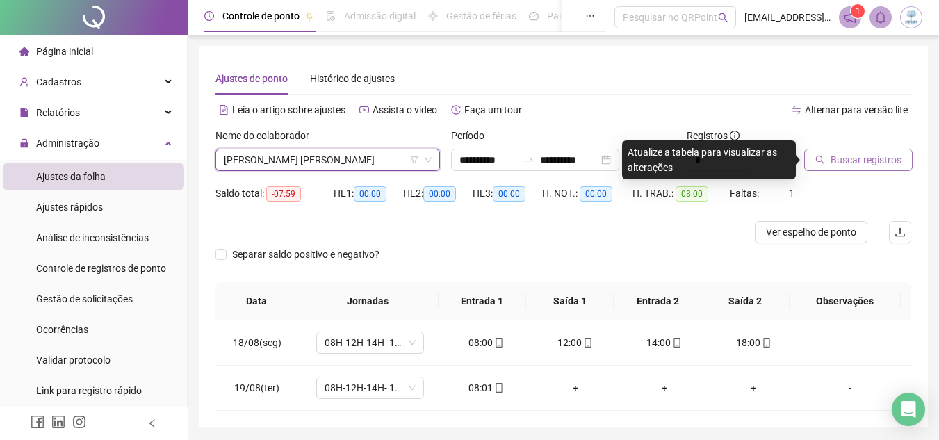
click at [370, 166] on span "[PERSON_NAME] [PERSON_NAME]" at bounding box center [328, 159] width 208 height 21
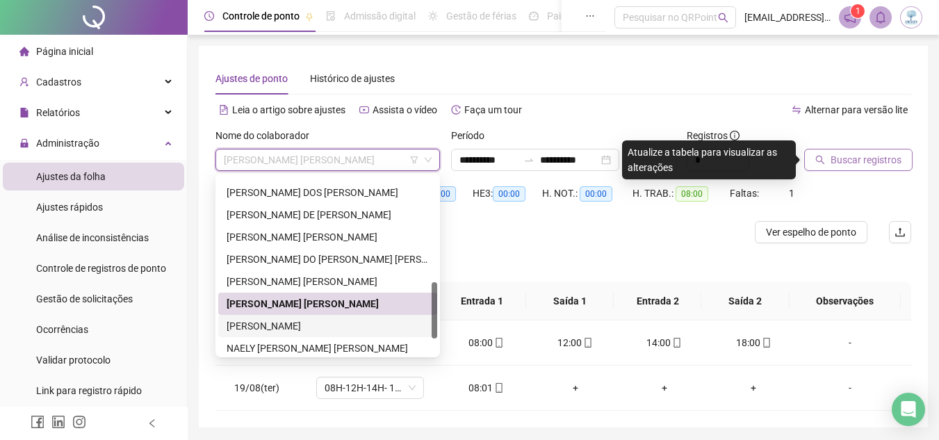
click at [341, 336] on div "[PERSON_NAME]" at bounding box center [327, 326] width 219 height 22
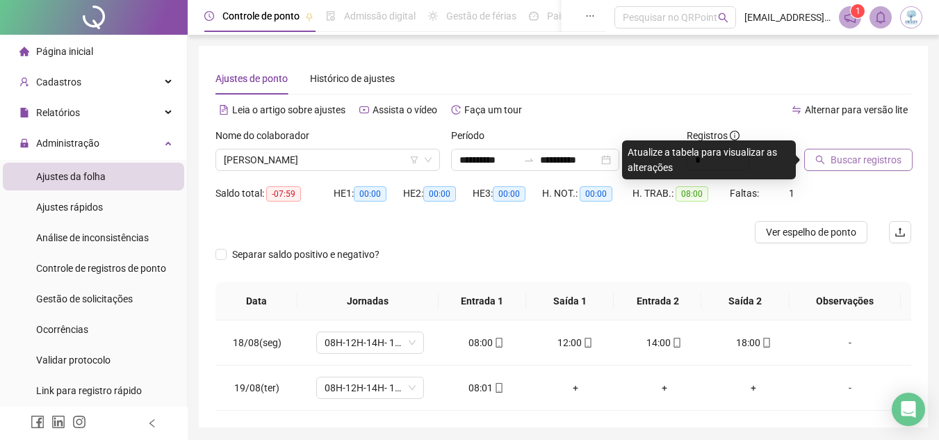
click at [833, 165] on span "Buscar registros" at bounding box center [866, 159] width 71 height 15
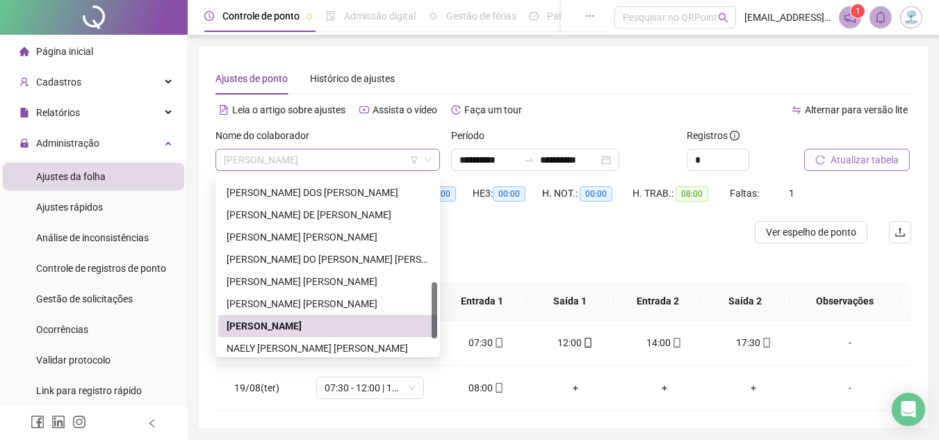
click at [324, 157] on span "[PERSON_NAME]" at bounding box center [328, 159] width 208 height 21
drag, startPoint x: 431, startPoint y: 297, endPoint x: 431, endPoint y: 348, distance: 50.7
click at [431, 348] on div "[PERSON_NAME] [PERSON_NAME] LIMA DOS [PERSON_NAME] DE [PERSON_NAME] [PERSON_NAM…" at bounding box center [327, 270] width 219 height 222
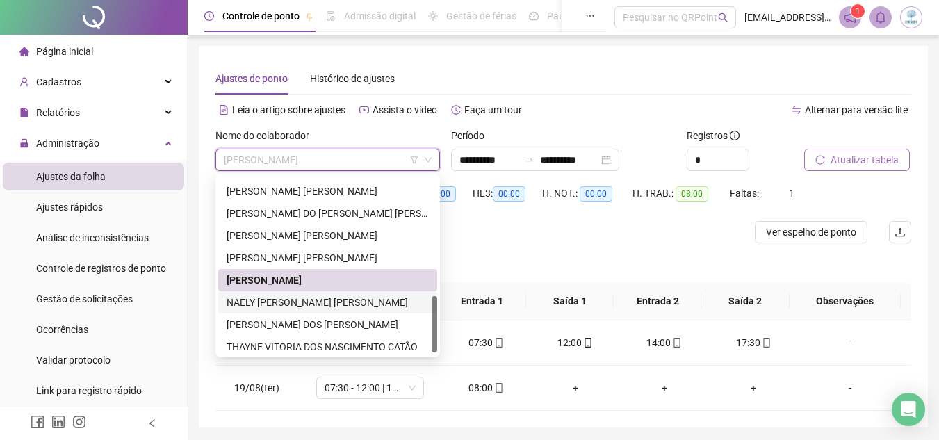
scroll to position [378, 0]
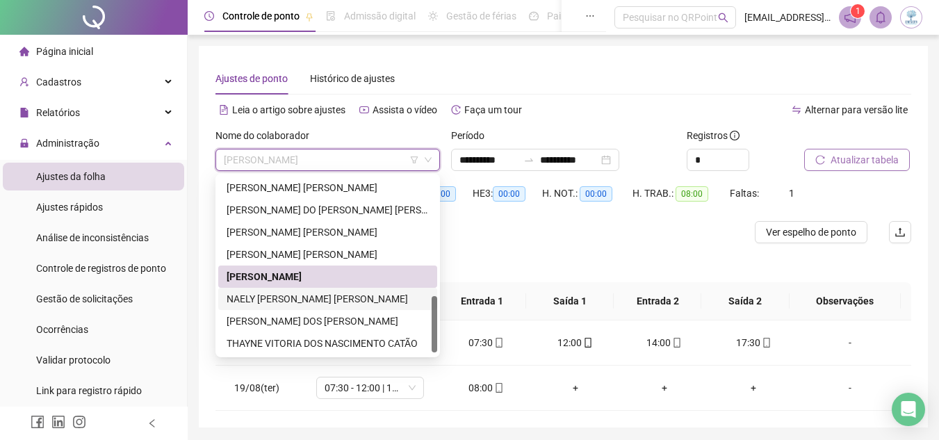
drag, startPoint x: 436, startPoint y: 334, endPoint x: 434, endPoint y: 350, distance: 16.7
click at [434, 350] on div at bounding box center [435, 324] width 6 height 56
click at [398, 300] on div "NAELY [PERSON_NAME] [PERSON_NAME]" at bounding box center [328, 298] width 202 height 15
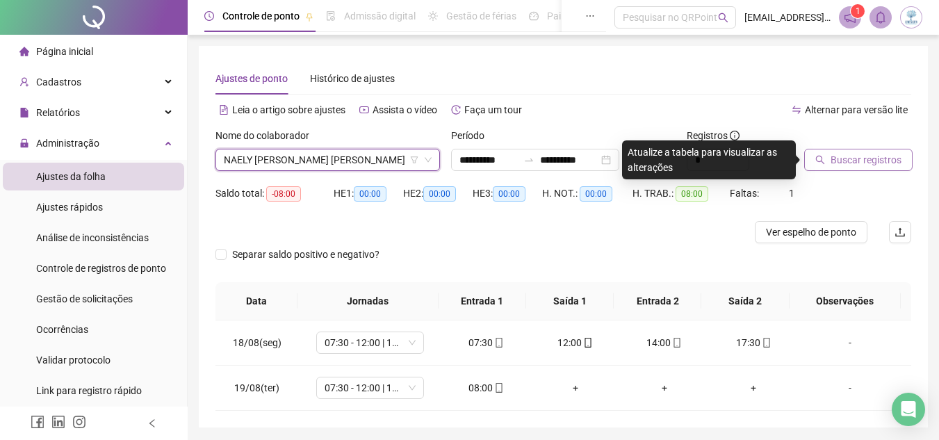
click at [867, 155] on span "Buscar registros" at bounding box center [866, 159] width 71 height 15
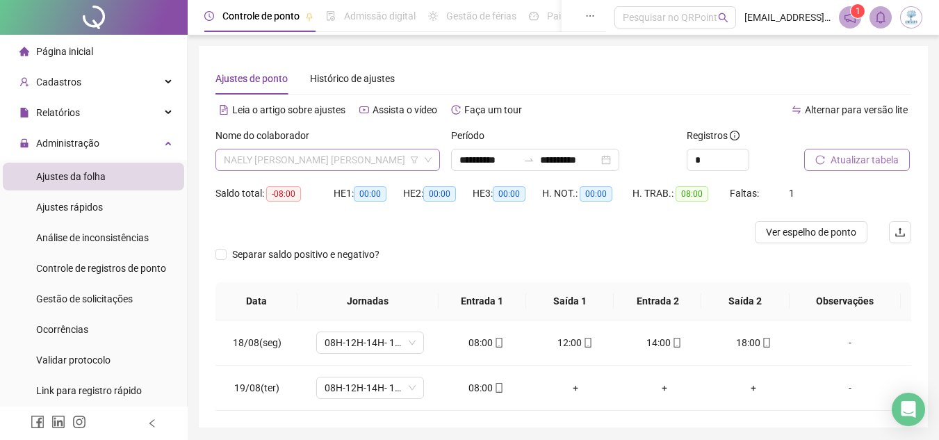
click at [336, 156] on span "NAELY [PERSON_NAME] [PERSON_NAME]" at bounding box center [328, 159] width 208 height 21
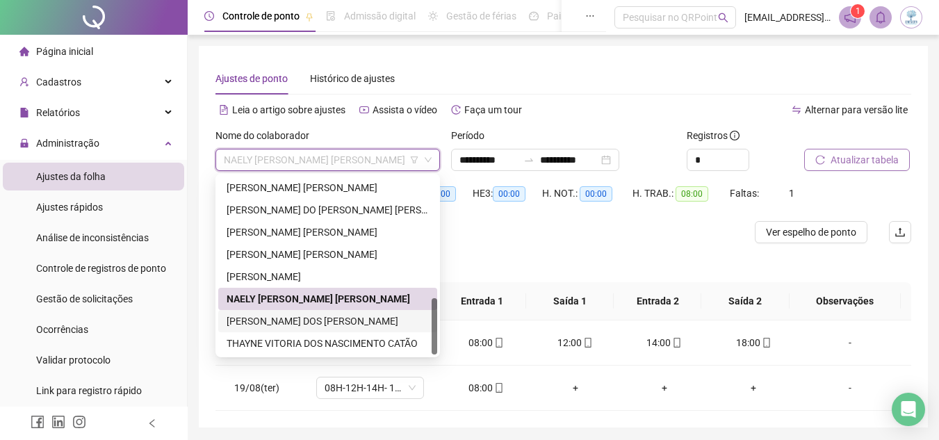
click at [316, 318] on div "[PERSON_NAME] DOS [PERSON_NAME]" at bounding box center [328, 320] width 202 height 15
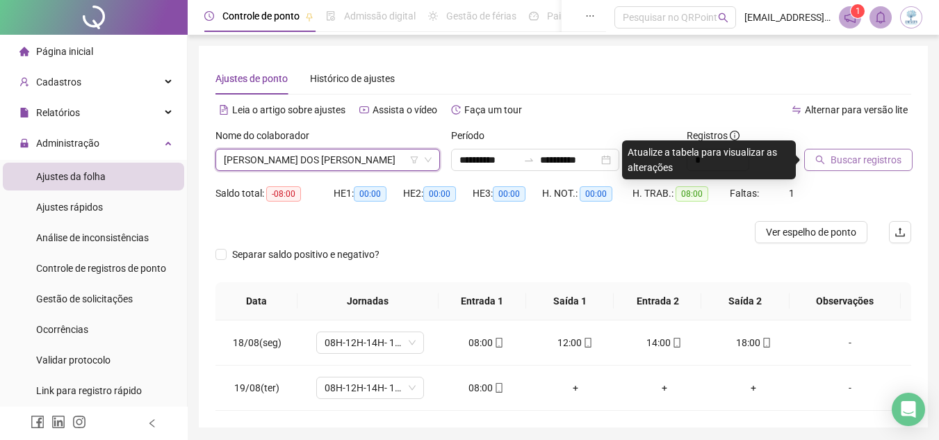
click at [847, 155] on span "Buscar registros" at bounding box center [866, 159] width 71 height 15
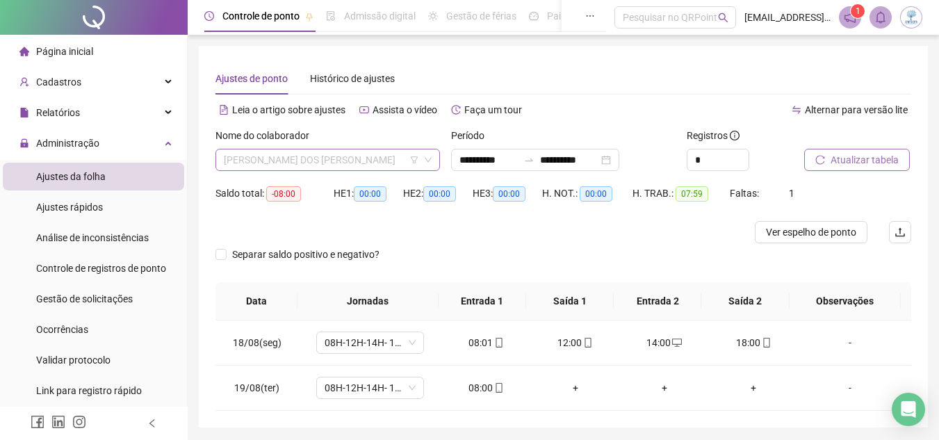
click at [345, 152] on span "[PERSON_NAME] DOS [PERSON_NAME]" at bounding box center [328, 159] width 208 height 21
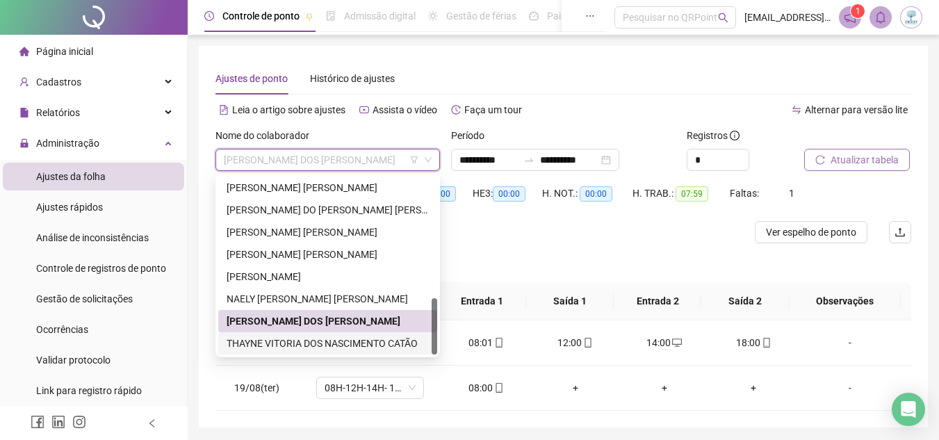
click at [332, 336] on div "THAYNE VITORIA DOS NASCIMENTO CATÃO" at bounding box center [328, 343] width 202 height 15
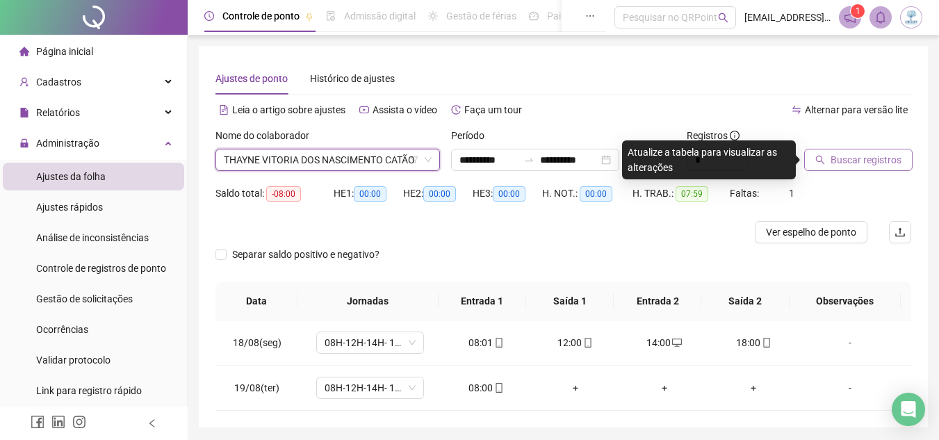
click at [841, 165] on span "Buscar registros" at bounding box center [866, 159] width 71 height 15
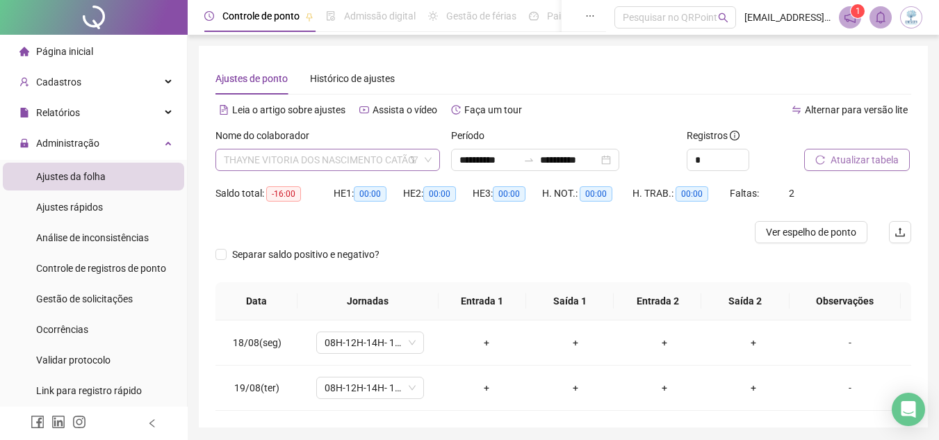
click at [301, 161] on span "THAYNE VITORIA DOS NASCIMENTO CATÃO" at bounding box center [328, 159] width 208 height 21
